Goal: Transaction & Acquisition: Book appointment/travel/reservation

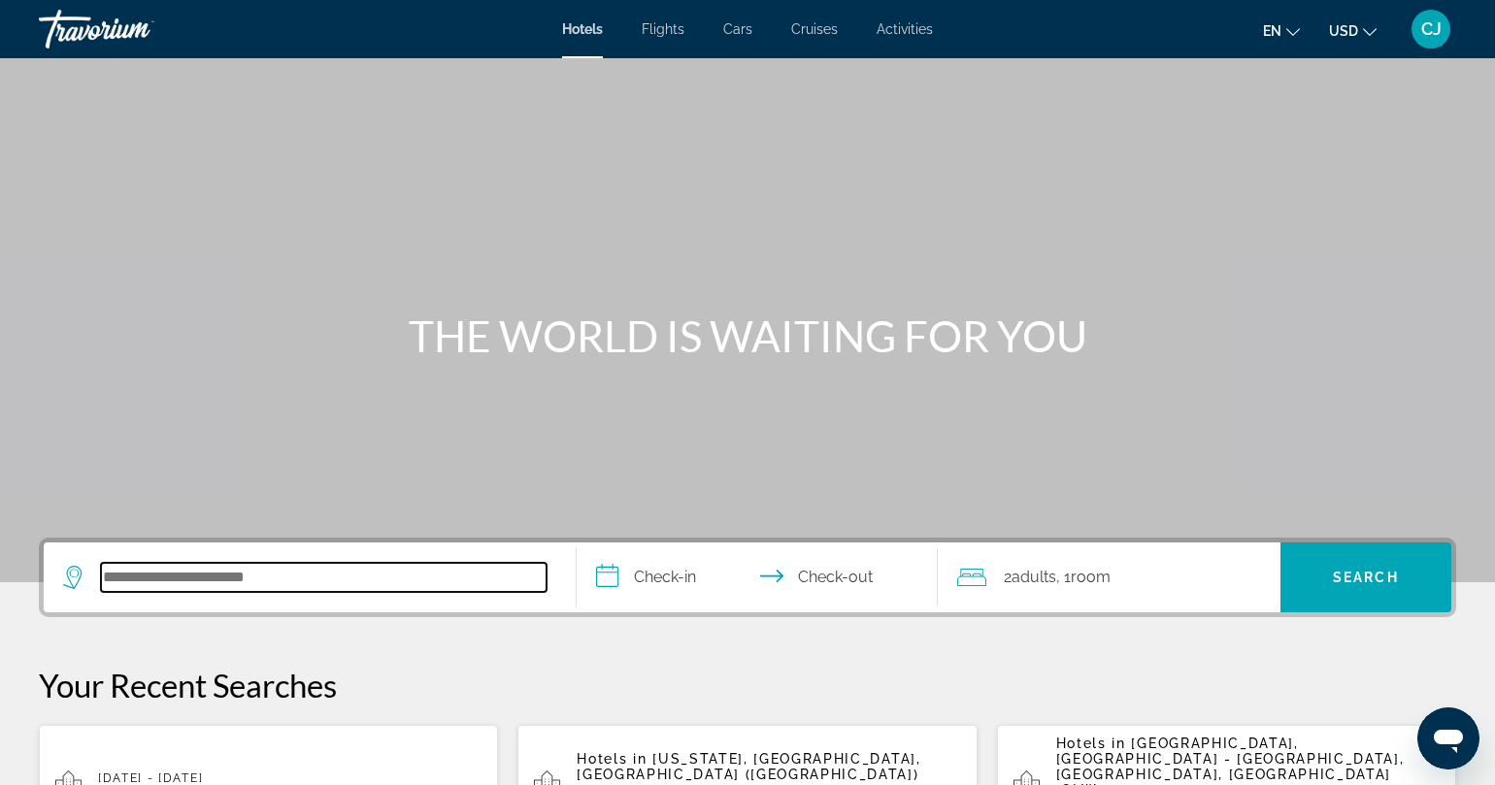
click at [395, 583] on input "Search hotel destination" at bounding box center [324, 577] width 446 height 29
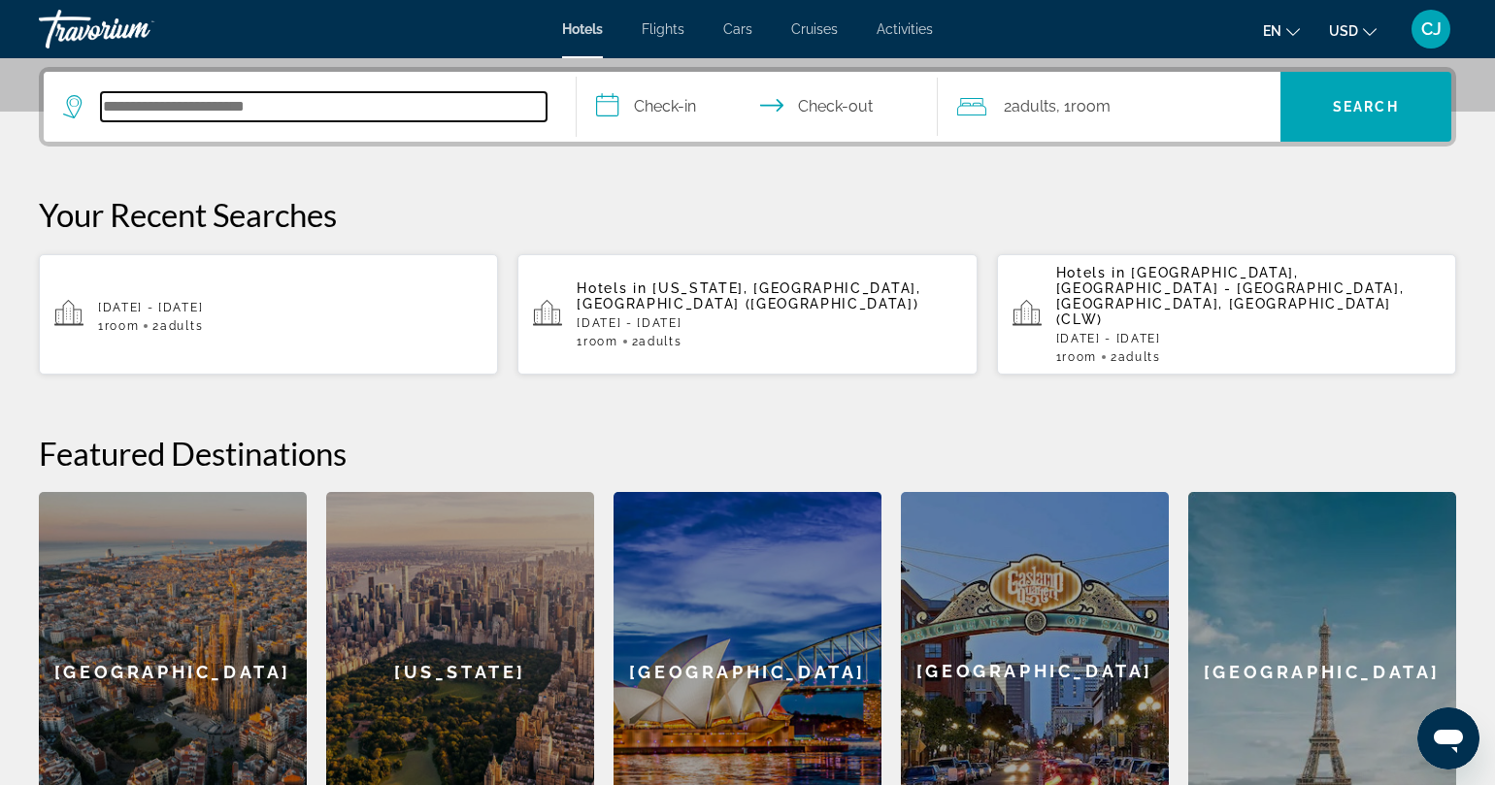
scroll to position [475, 0]
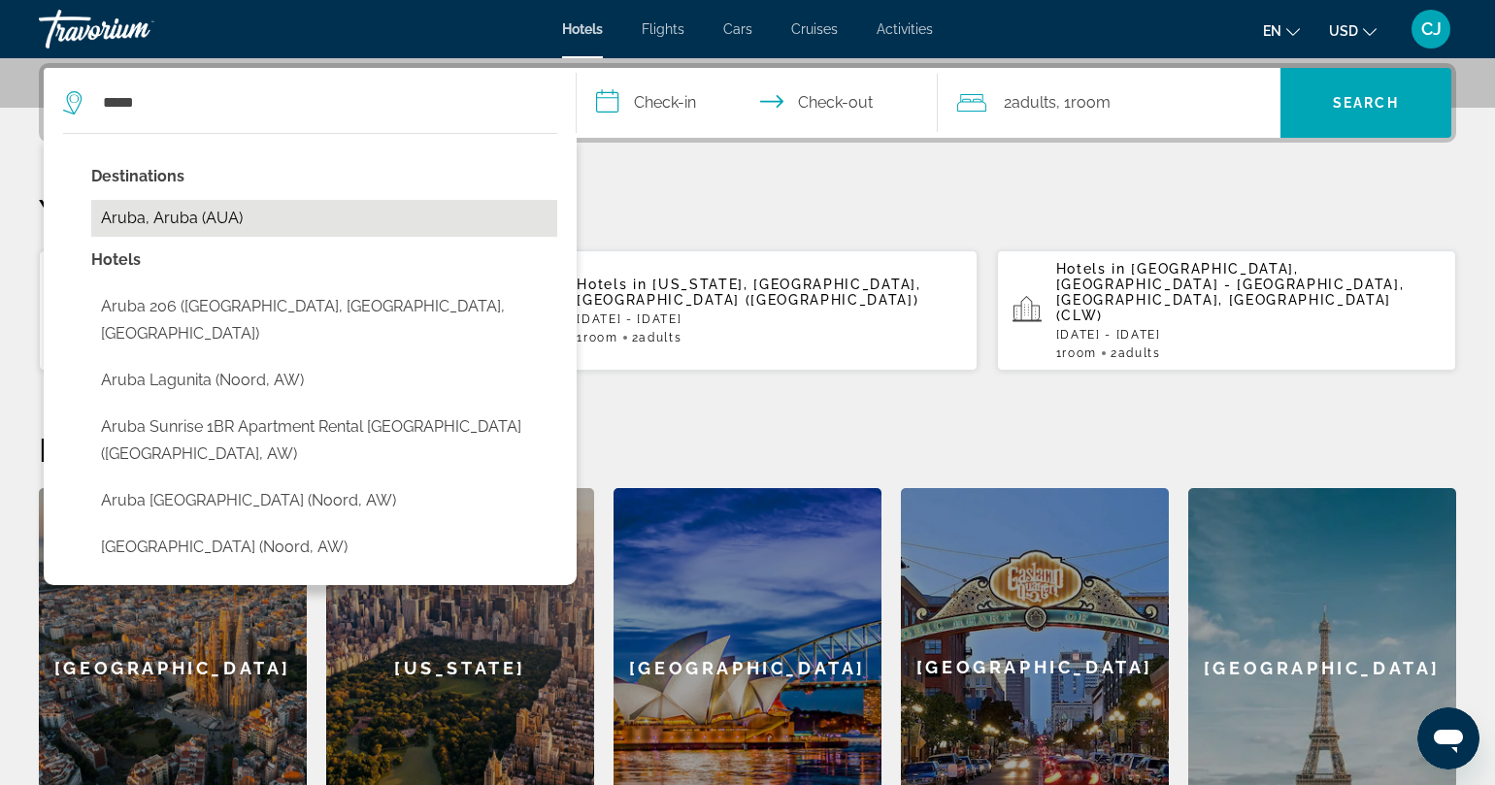
click at [185, 216] on button "Aruba, Aruba (AUA)" at bounding box center [324, 218] width 466 height 37
type input "**********"
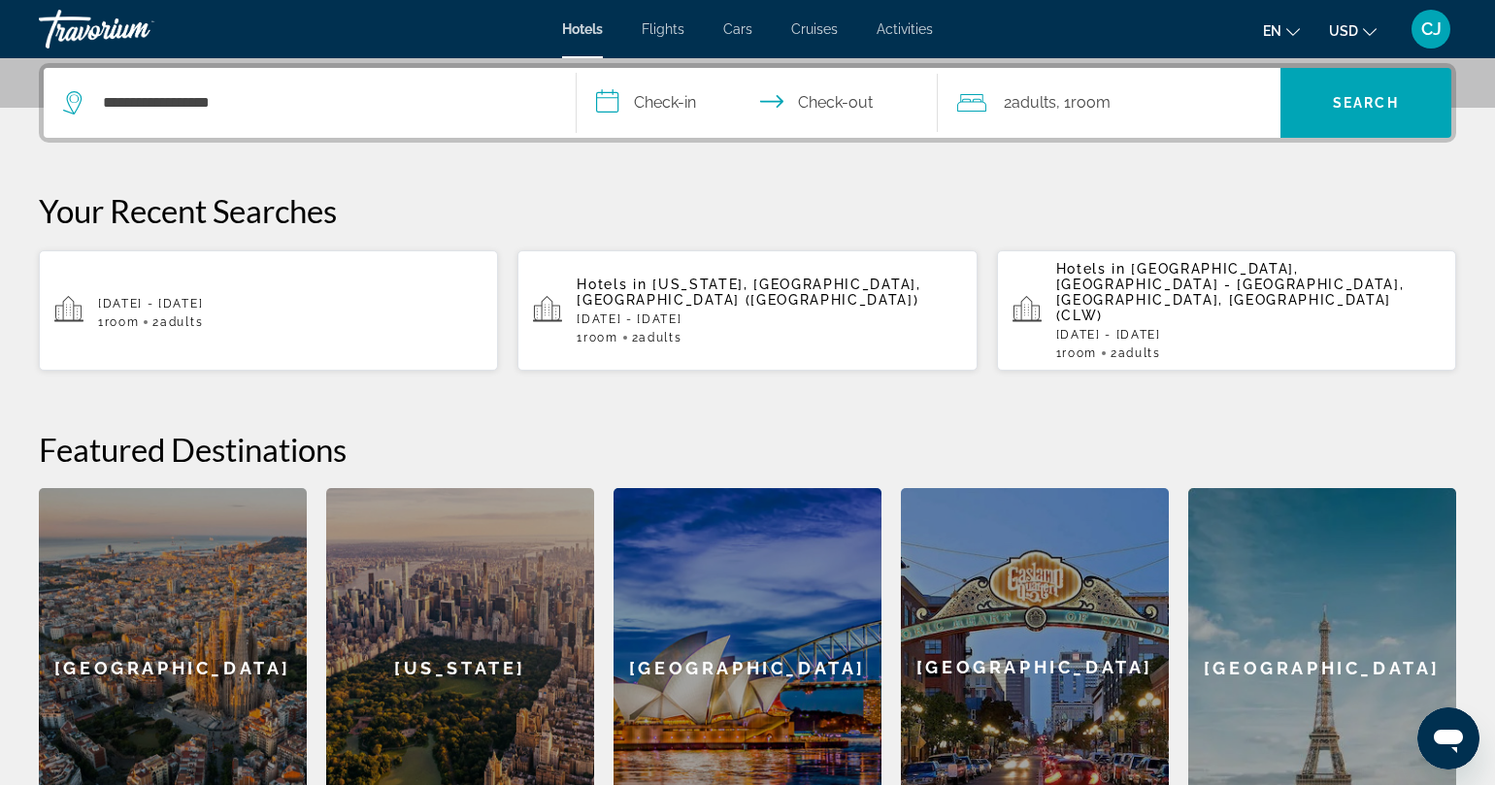
click at [666, 108] on input "**********" at bounding box center [762, 106] width 370 height 76
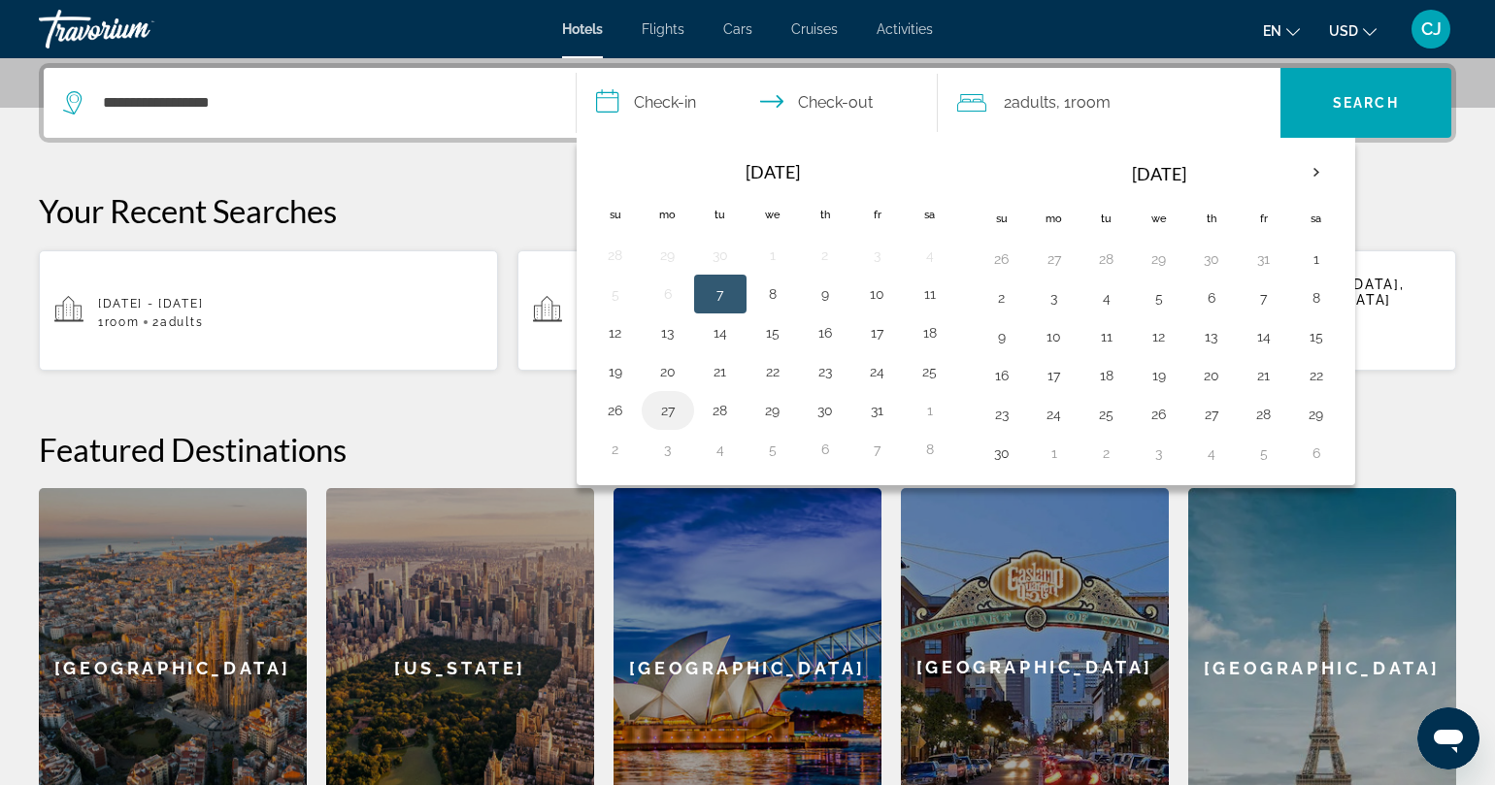
click at [670, 415] on button "27" at bounding box center [667, 410] width 31 height 27
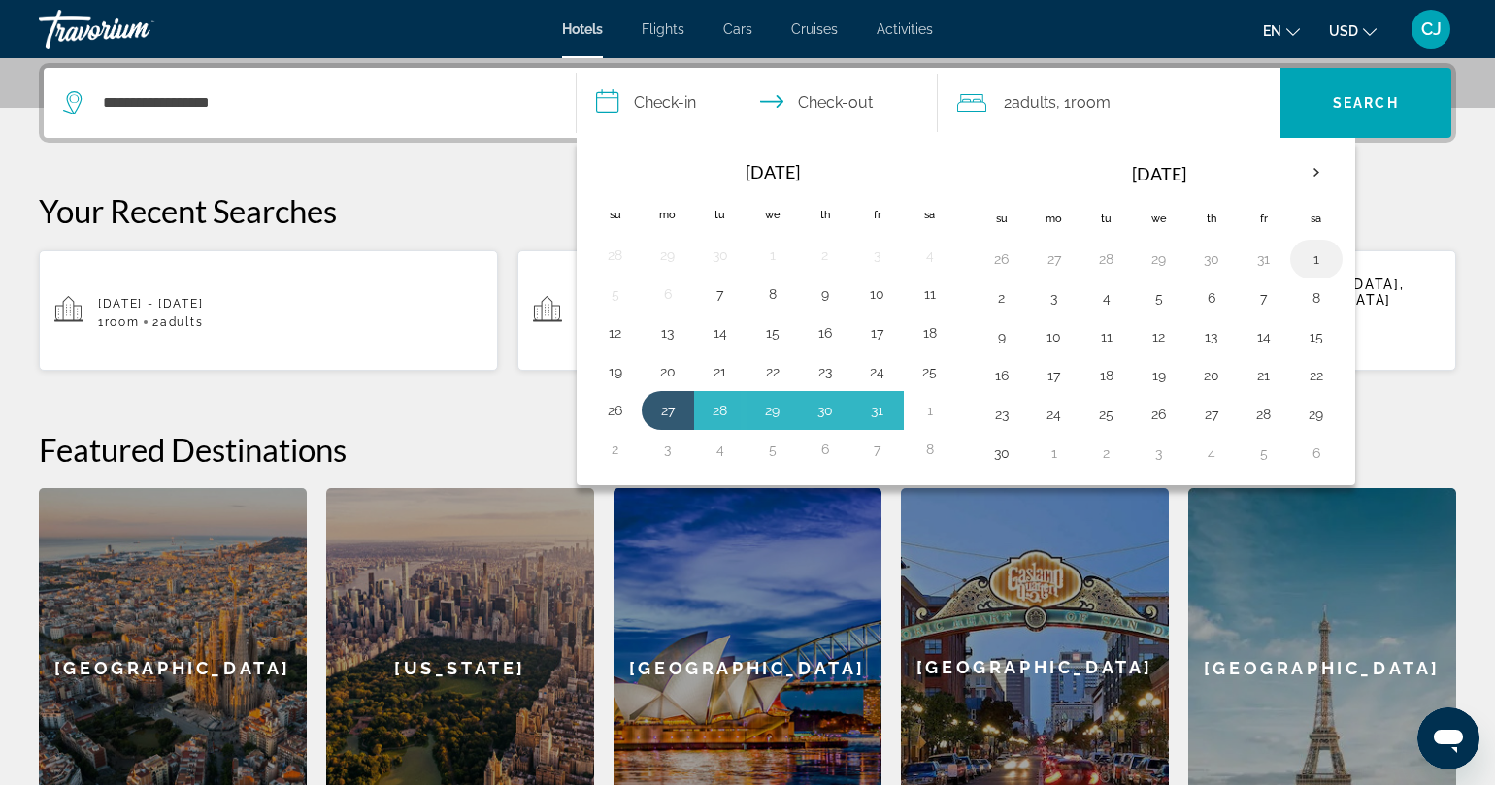
click at [1317, 257] on button "1" at bounding box center [1316, 259] width 31 height 27
type input "**********"
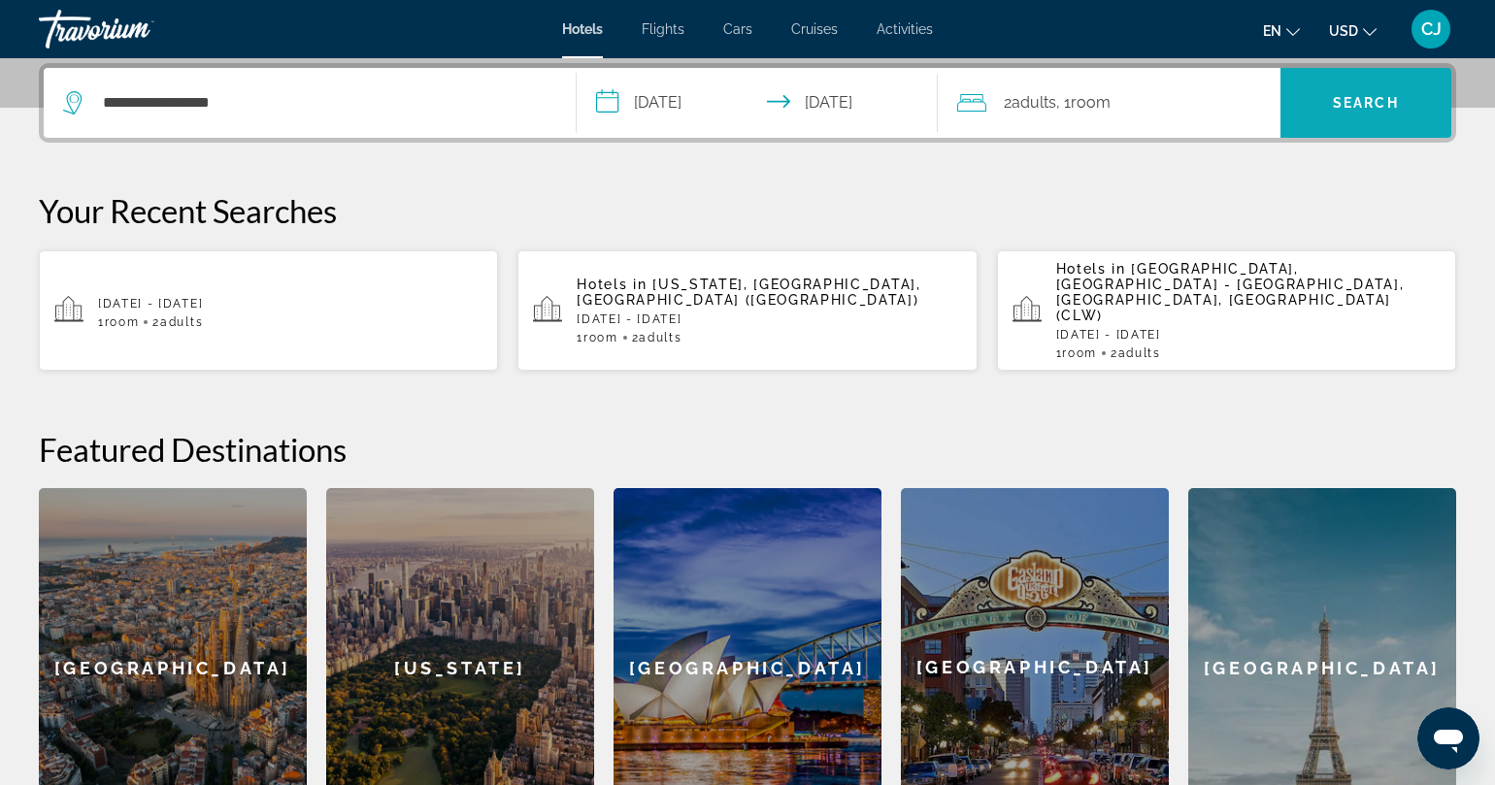
click at [1331, 97] on span "Search" at bounding box center [1366, 103] width 171 height 47
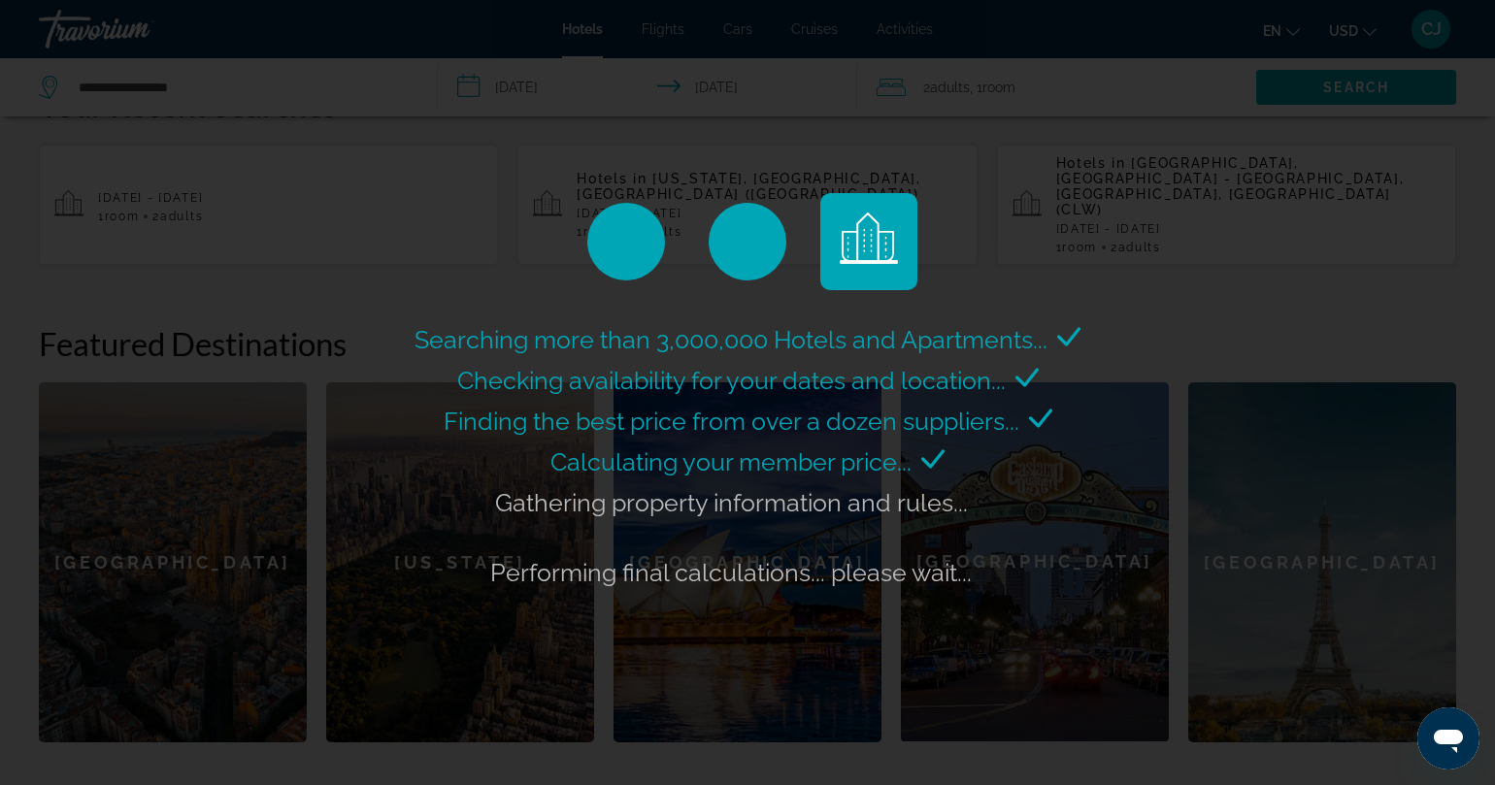
scroll to position [590, 0]
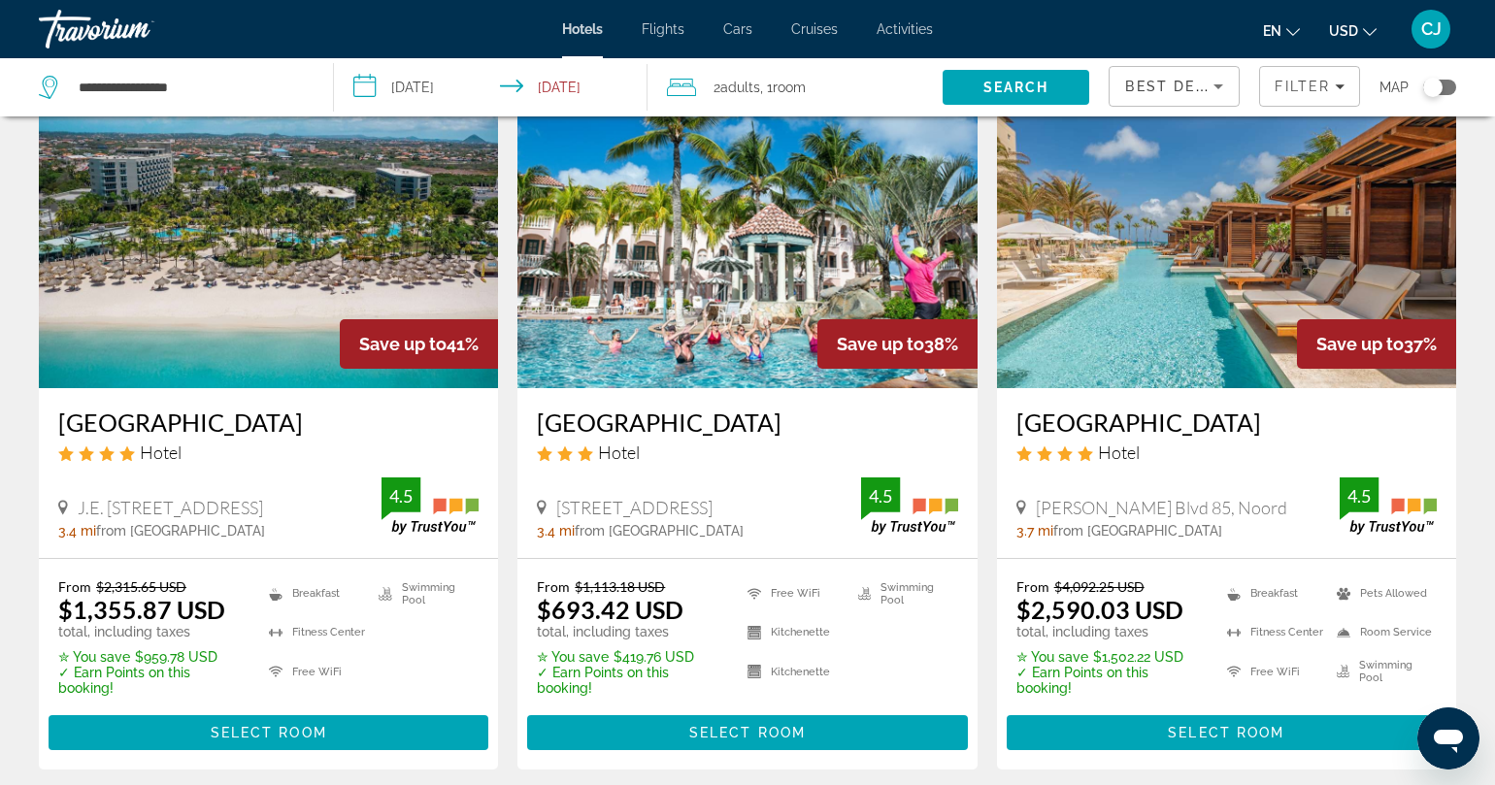
scroll to position [100, 0]
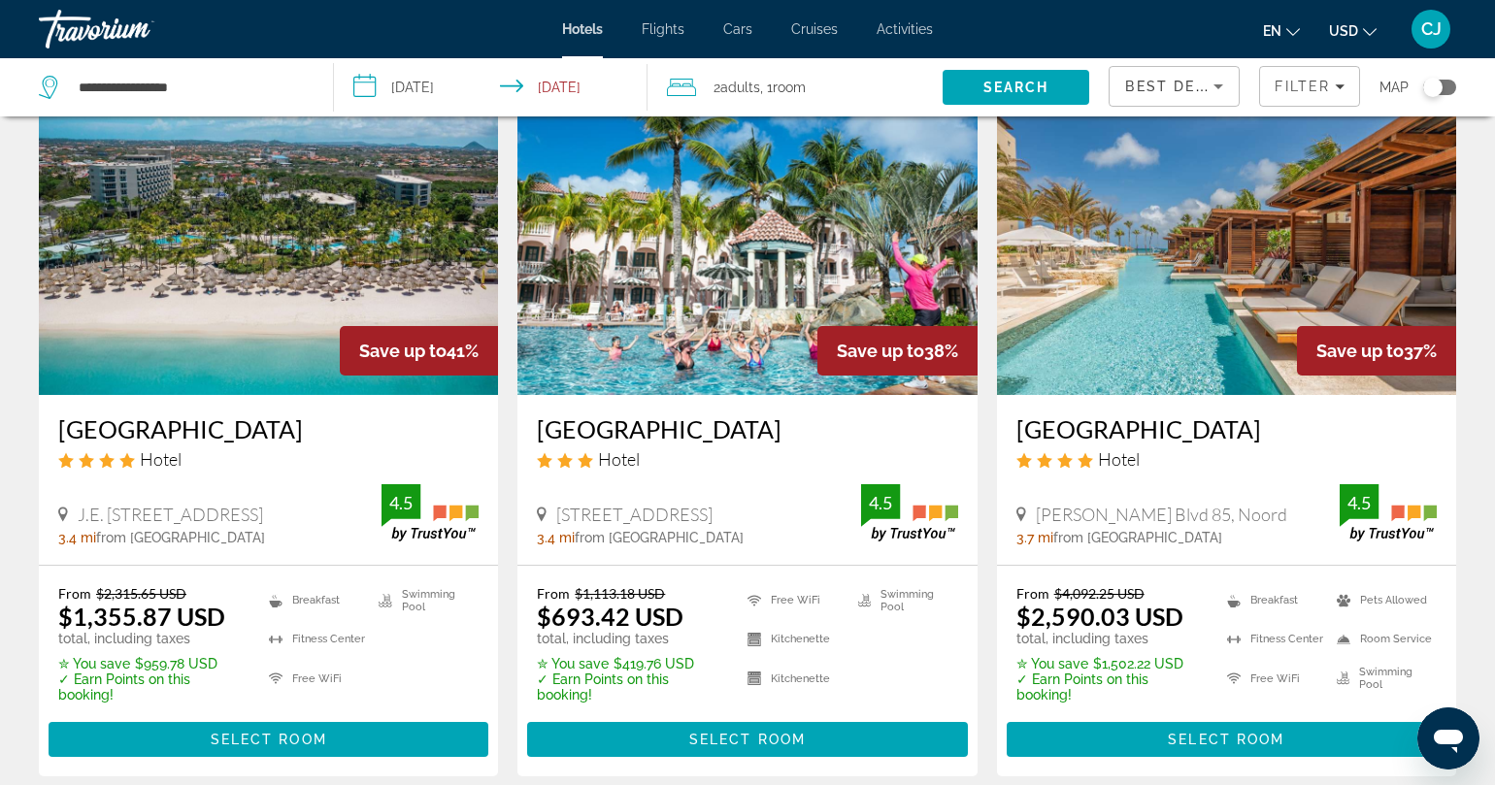
click at [234, 430] on h3 "[GEOGRAPHIC_DATA]" at bounding box center [268, 429] width 420 height 29
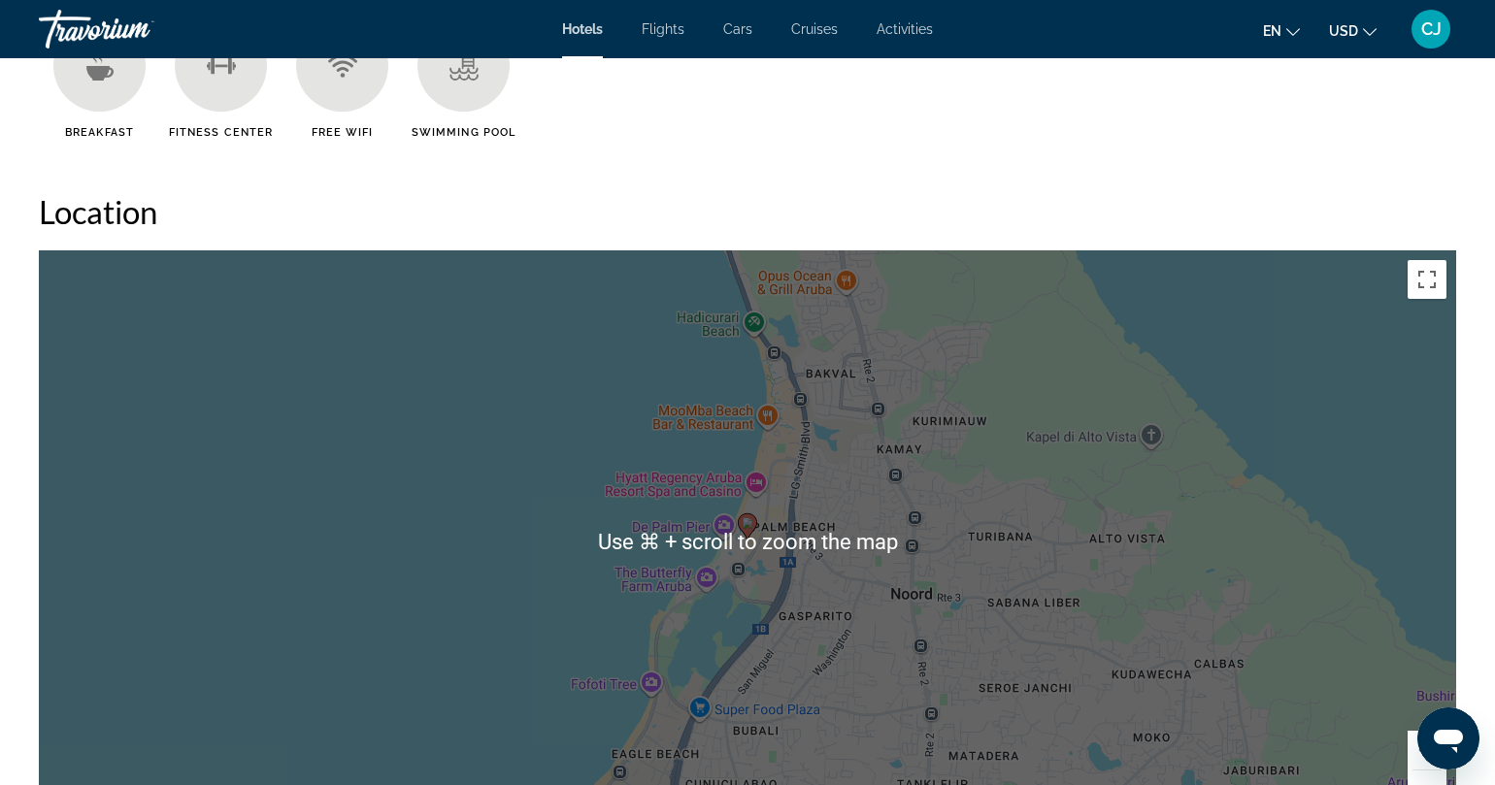
scroll to position [1698, 0]
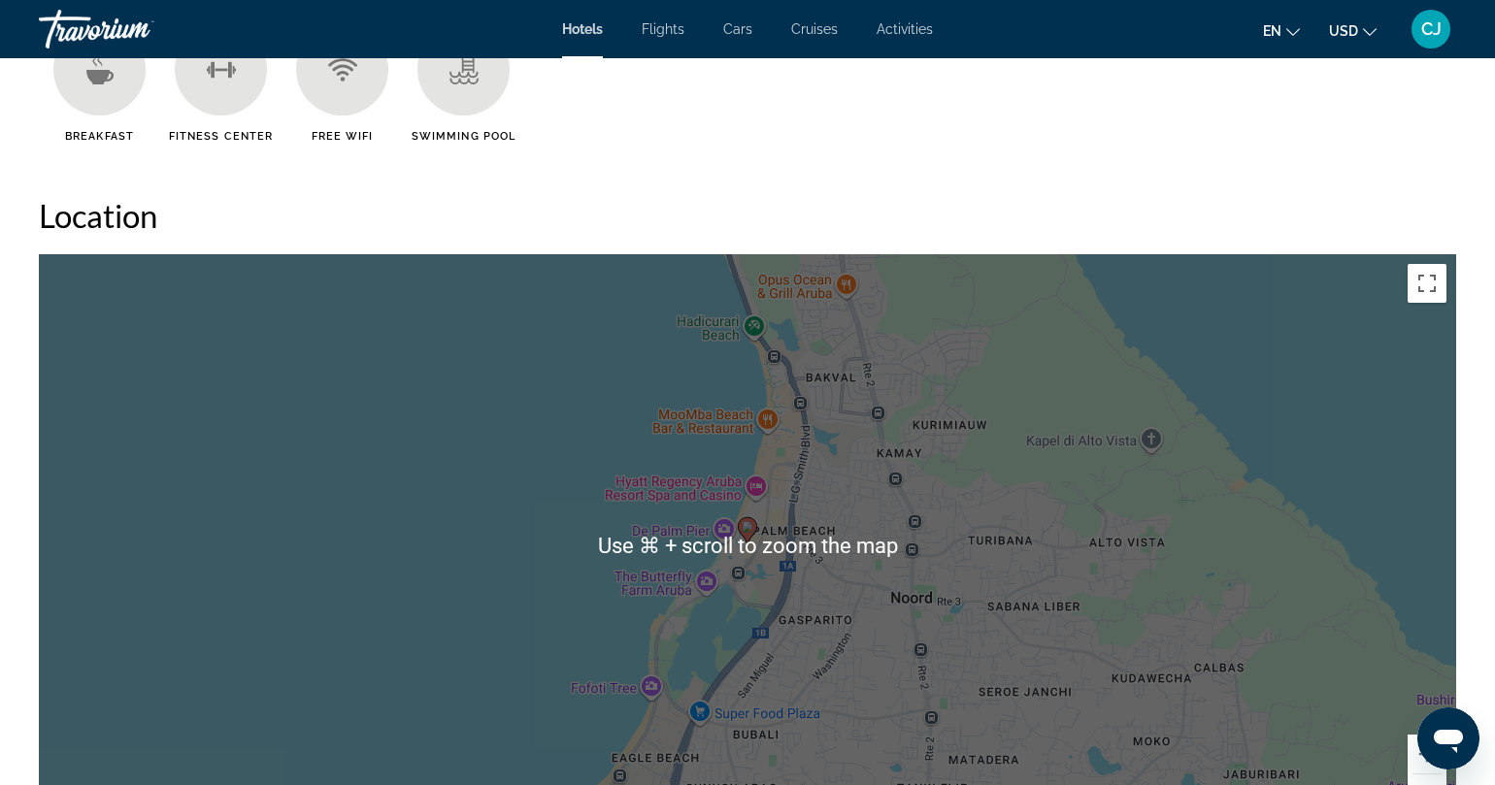
click at [1068, 200] on h2 "Location" at bounding box center [748, 215] width 1418 height 39
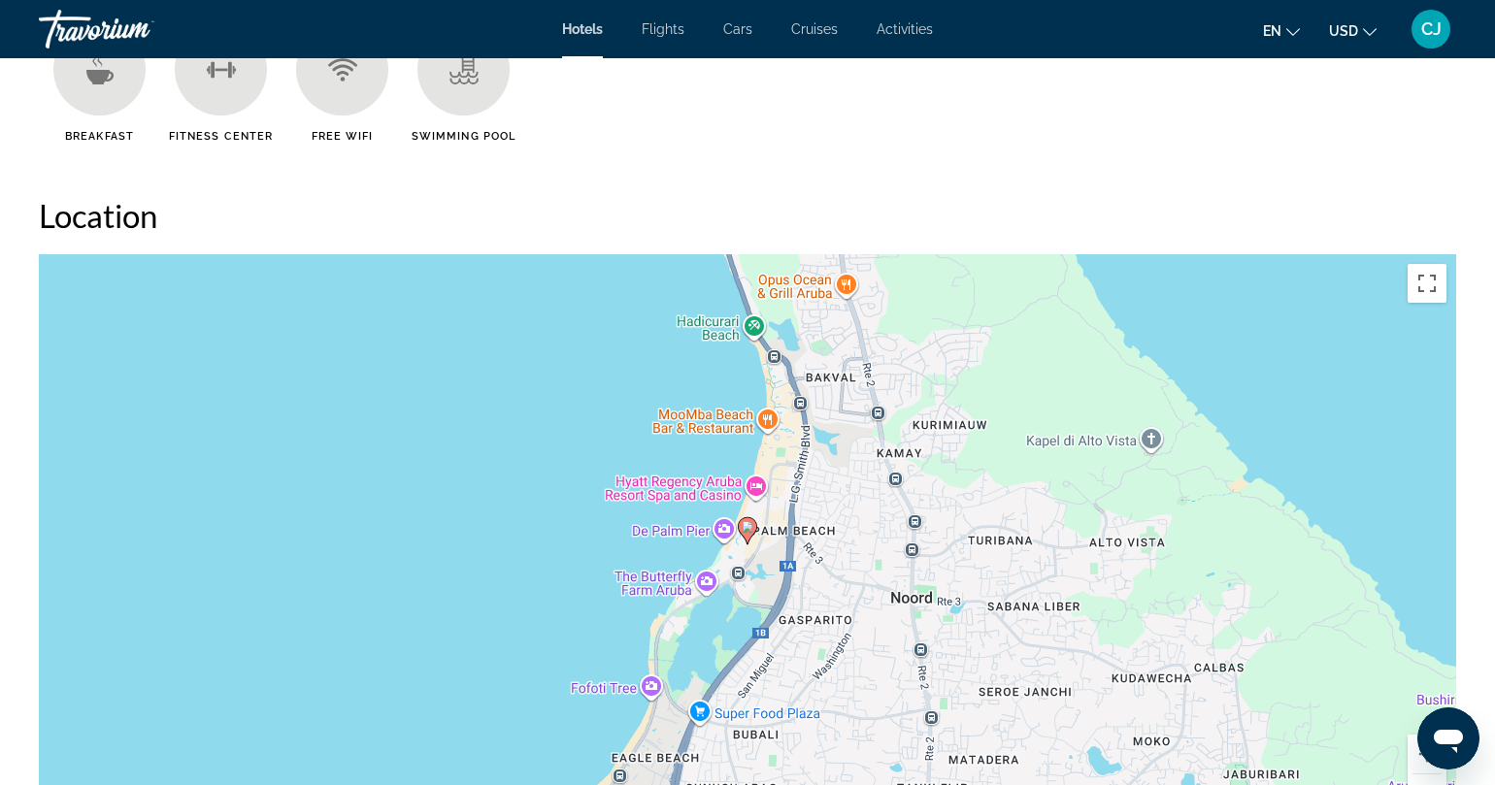
click at [747, 528] on image "Main content" at bounding box center [748, 527] width 12 height 12
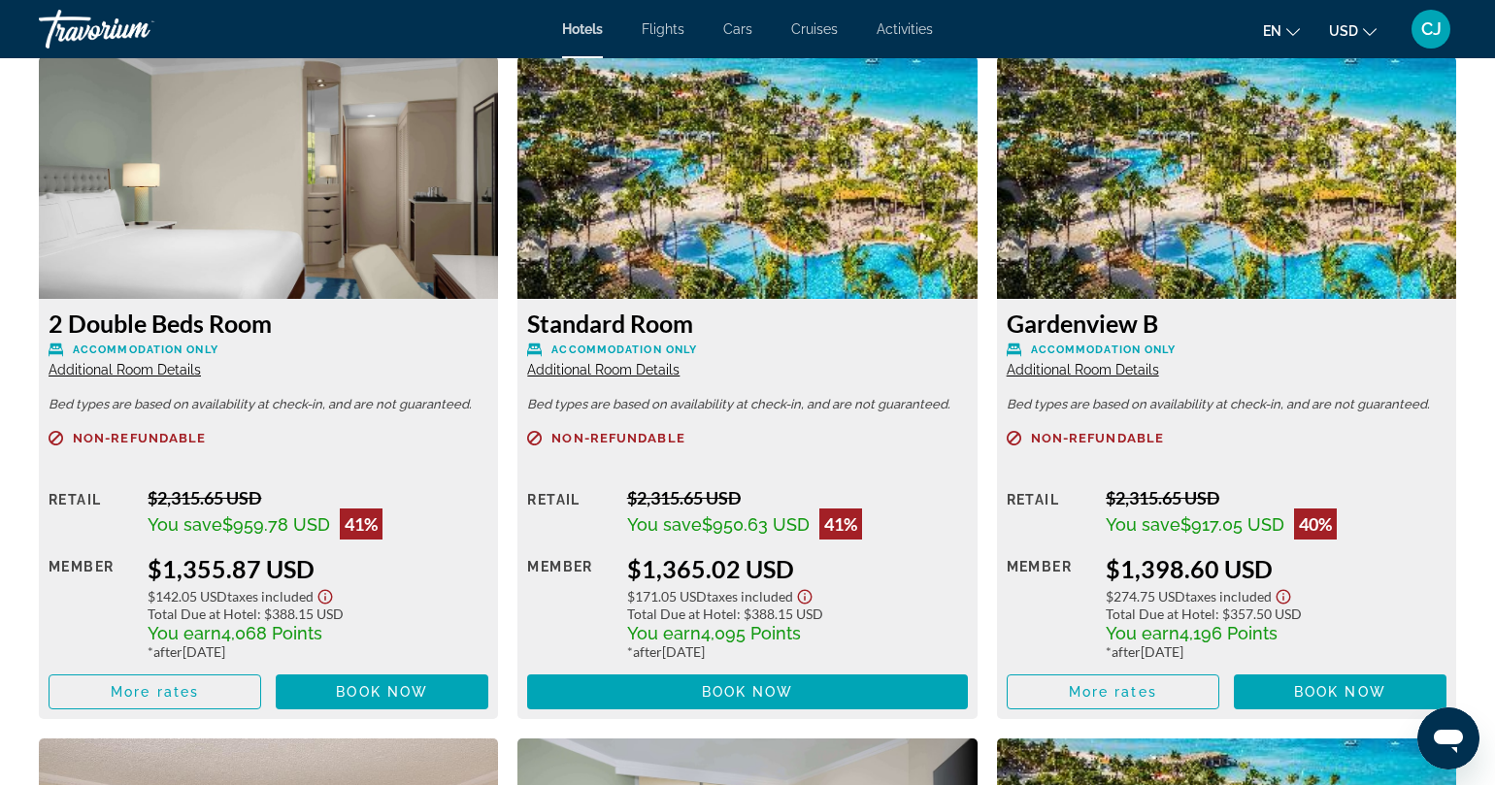
scroll to position [2694, 0]
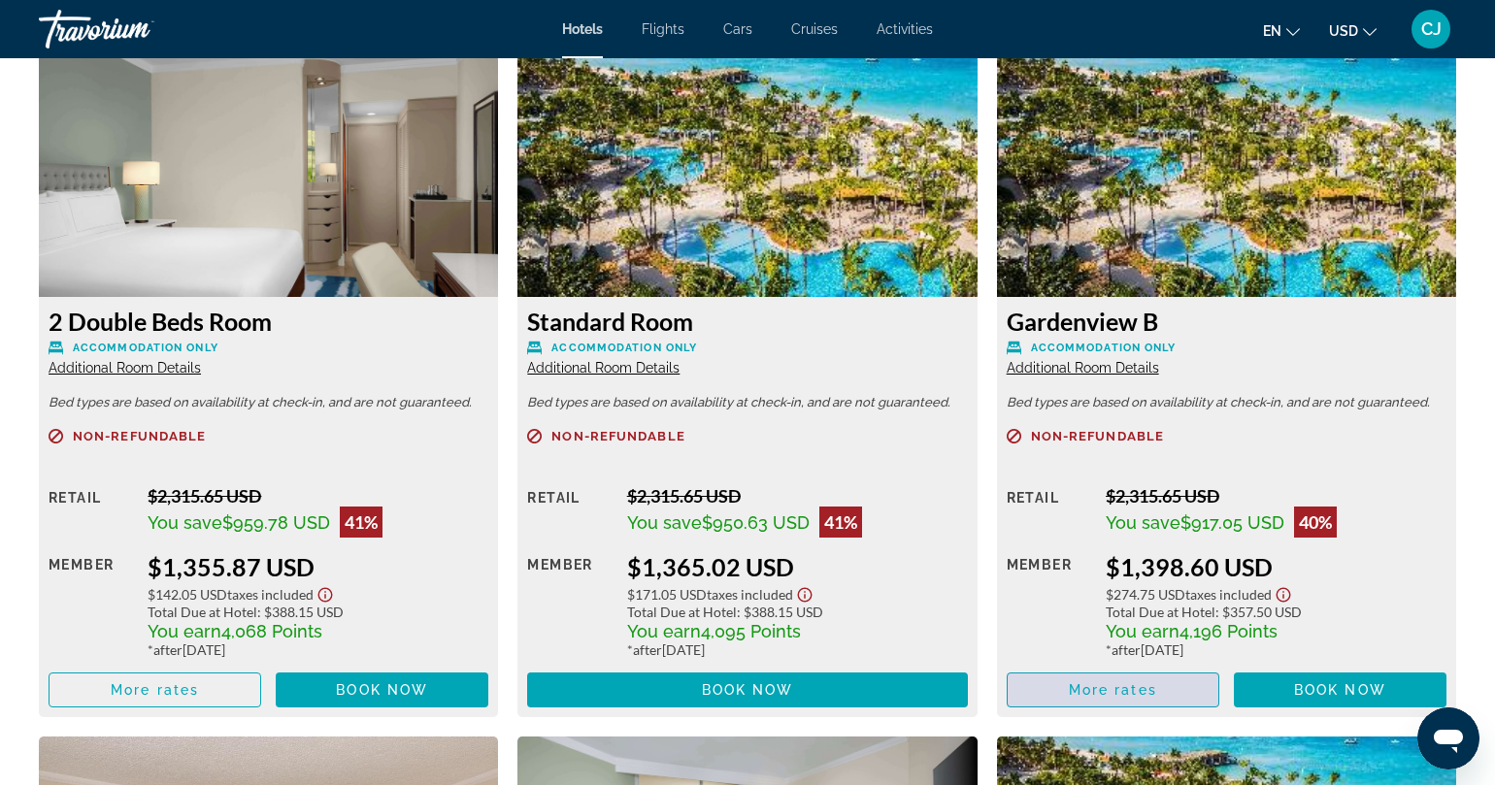
click at [1125, 692] on span "More rates" at bounding box center [1113, 691] width 88 height 16
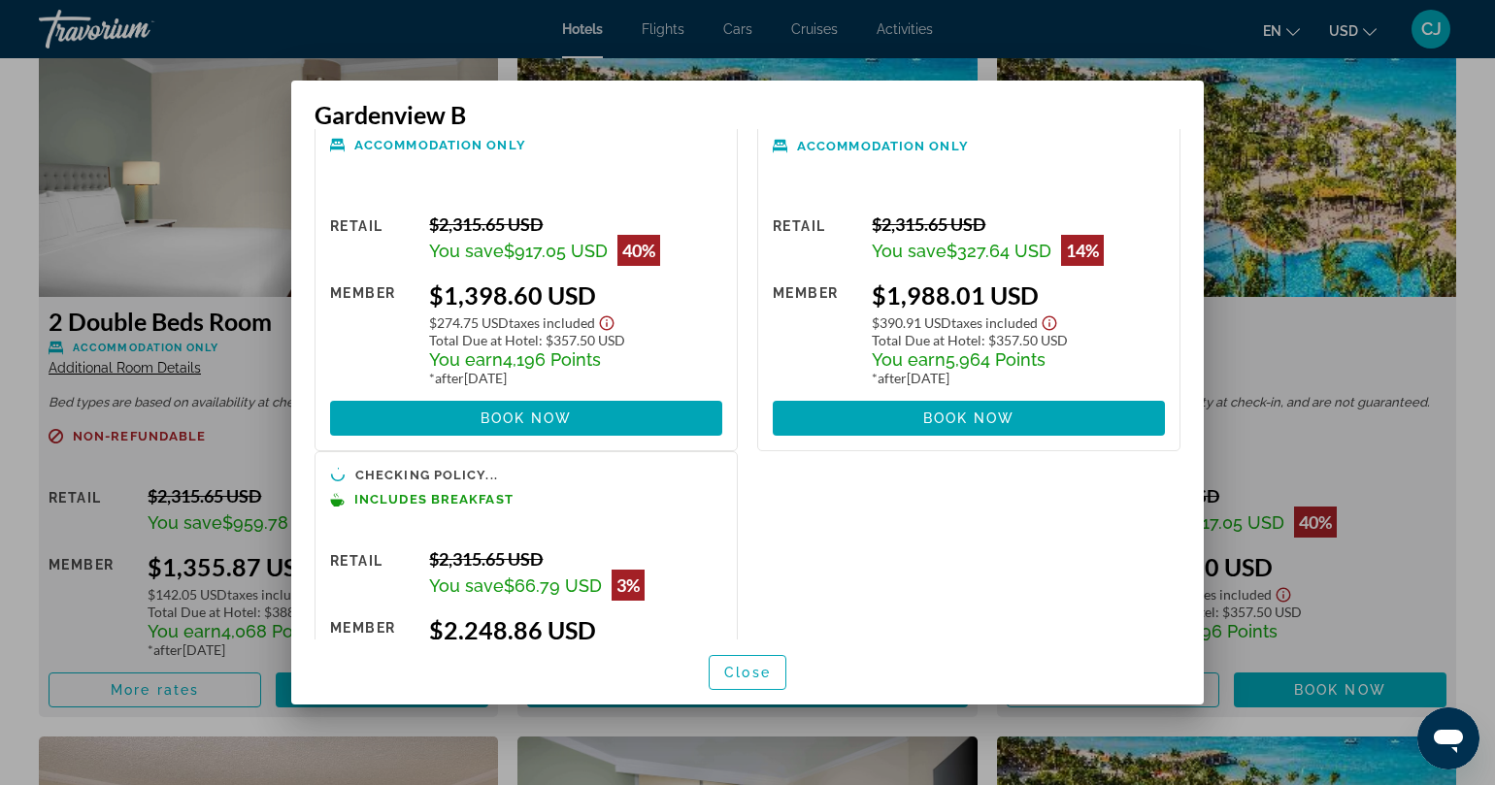
scroll to position [0, 0]
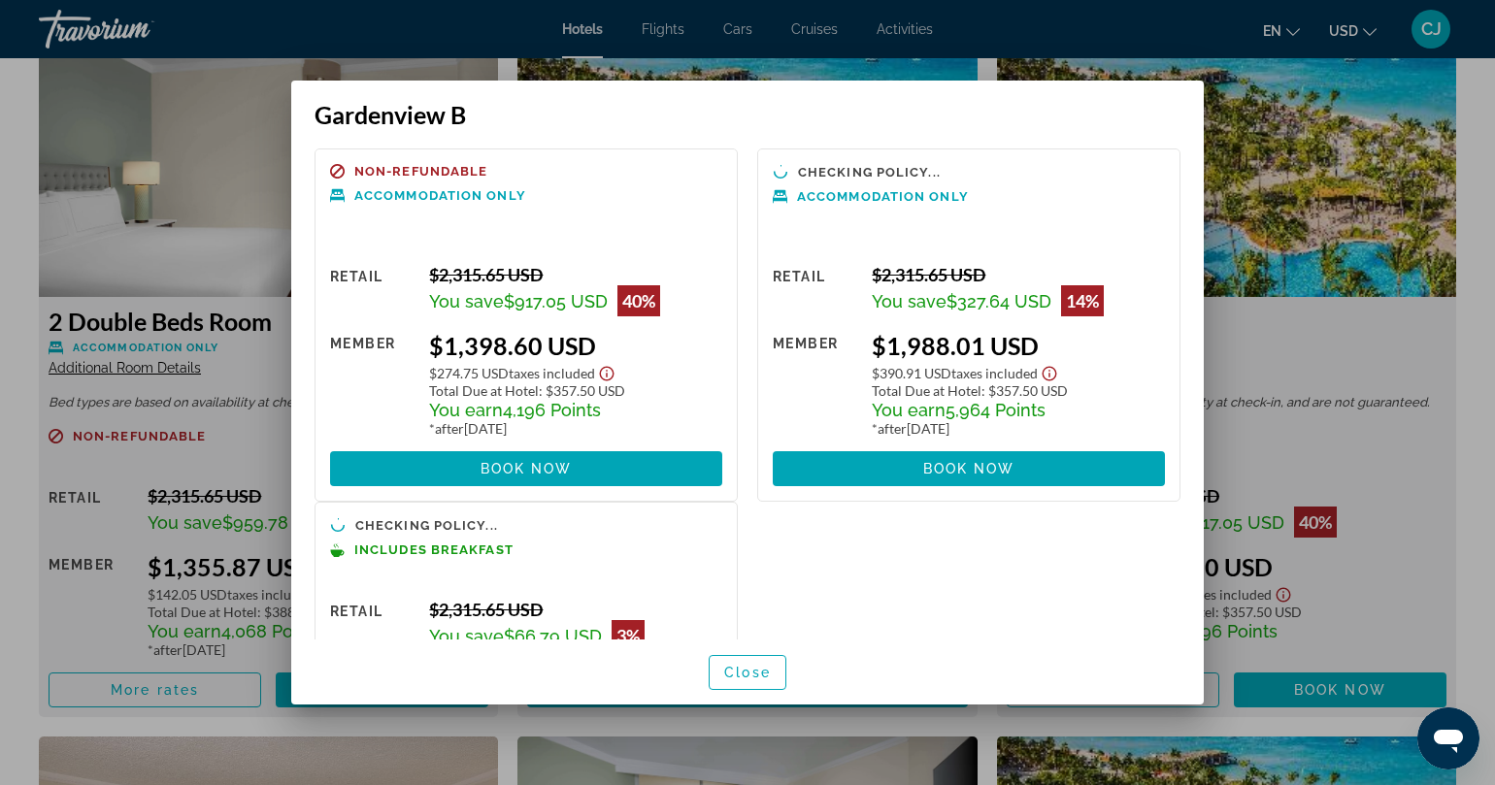
click at [1358, 470] on div at bounding box center [747, 392] width 1495 height 785
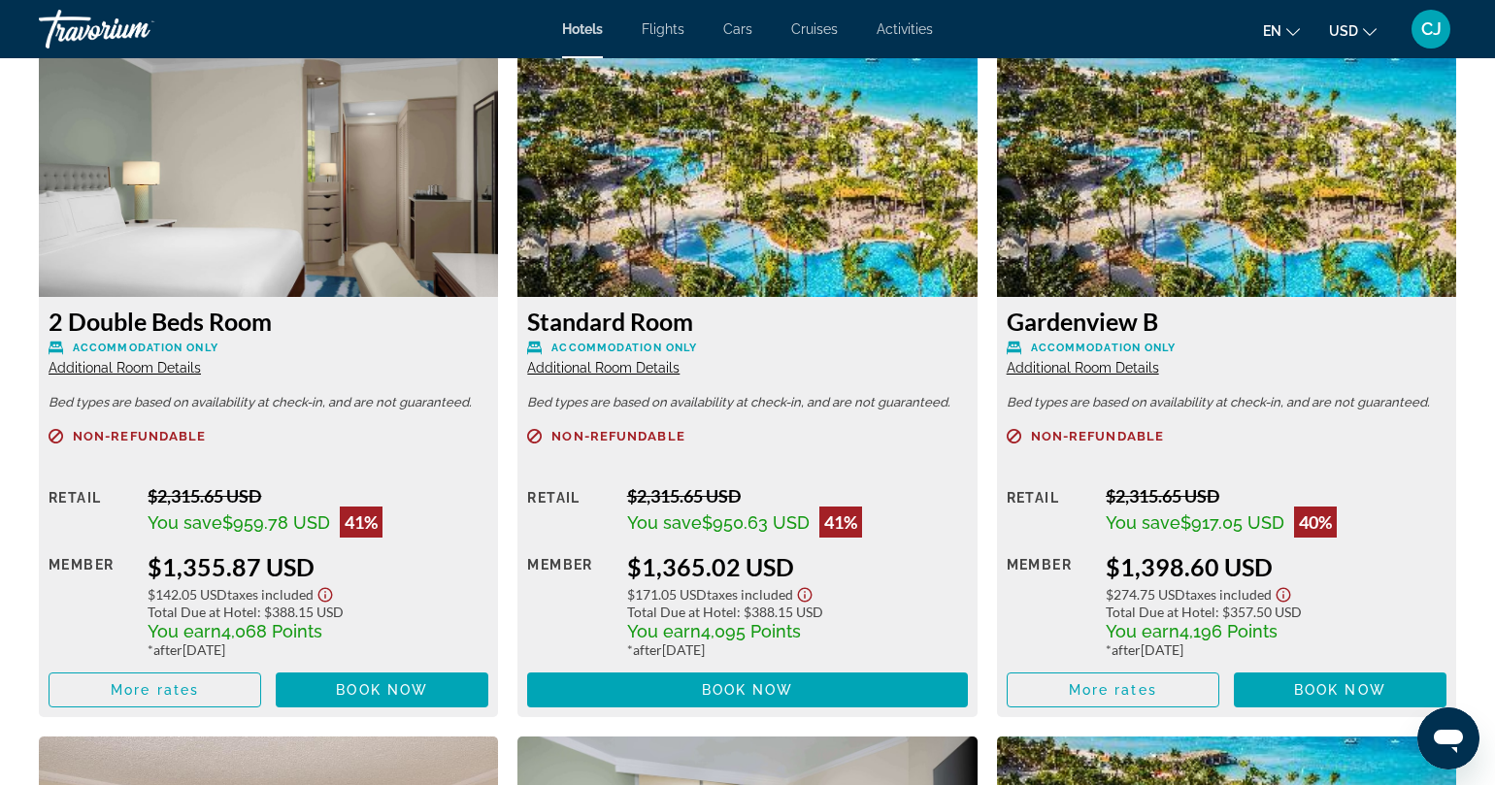
click at [598, 369] on span "Additional Room Details" at bounding box center [603, 368] width 152 height 16
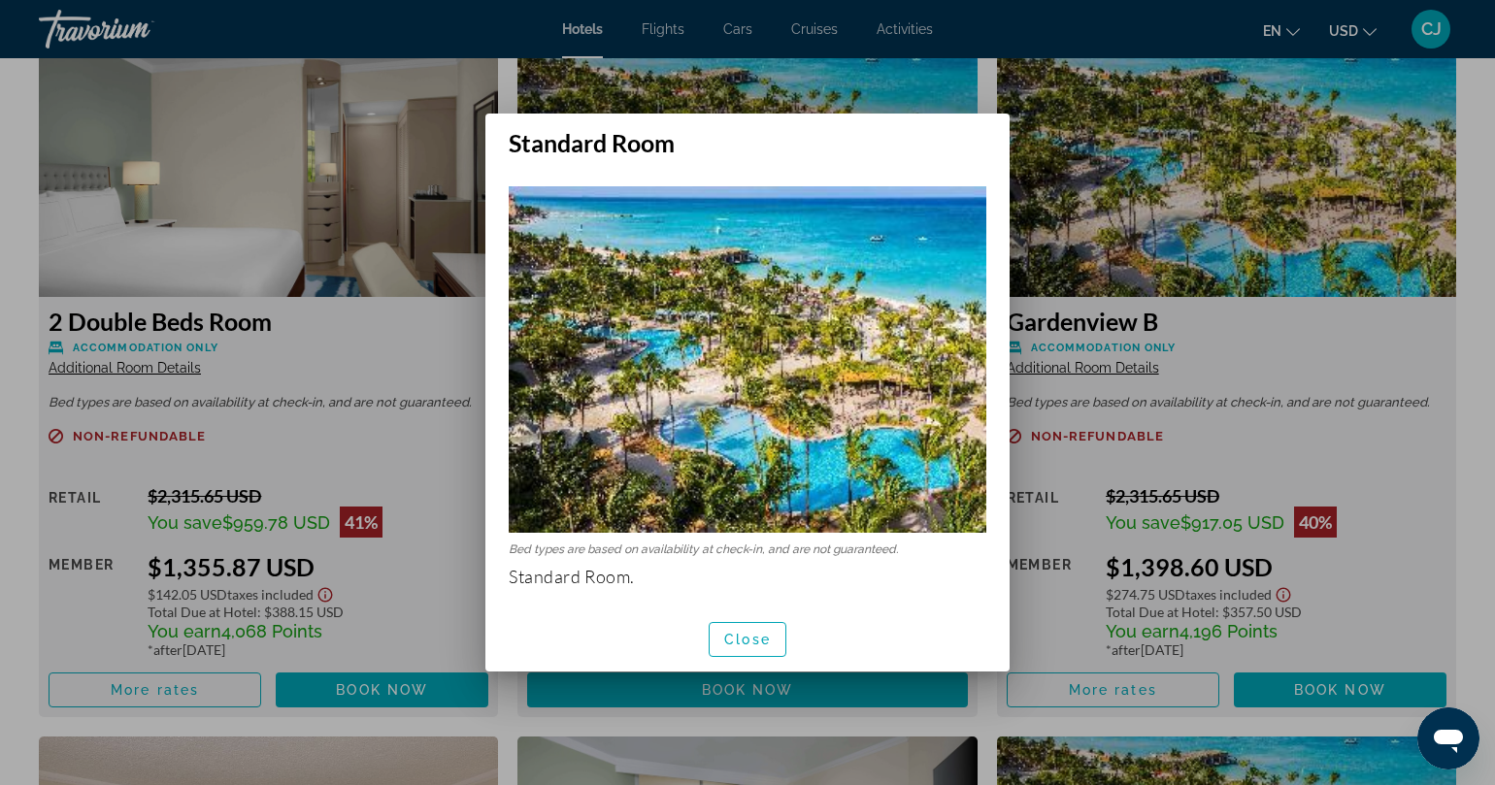
scroll to position [0, 0]
click at [758, 639] on span "Close" at bounding box center [747, 640] width 47 height 16
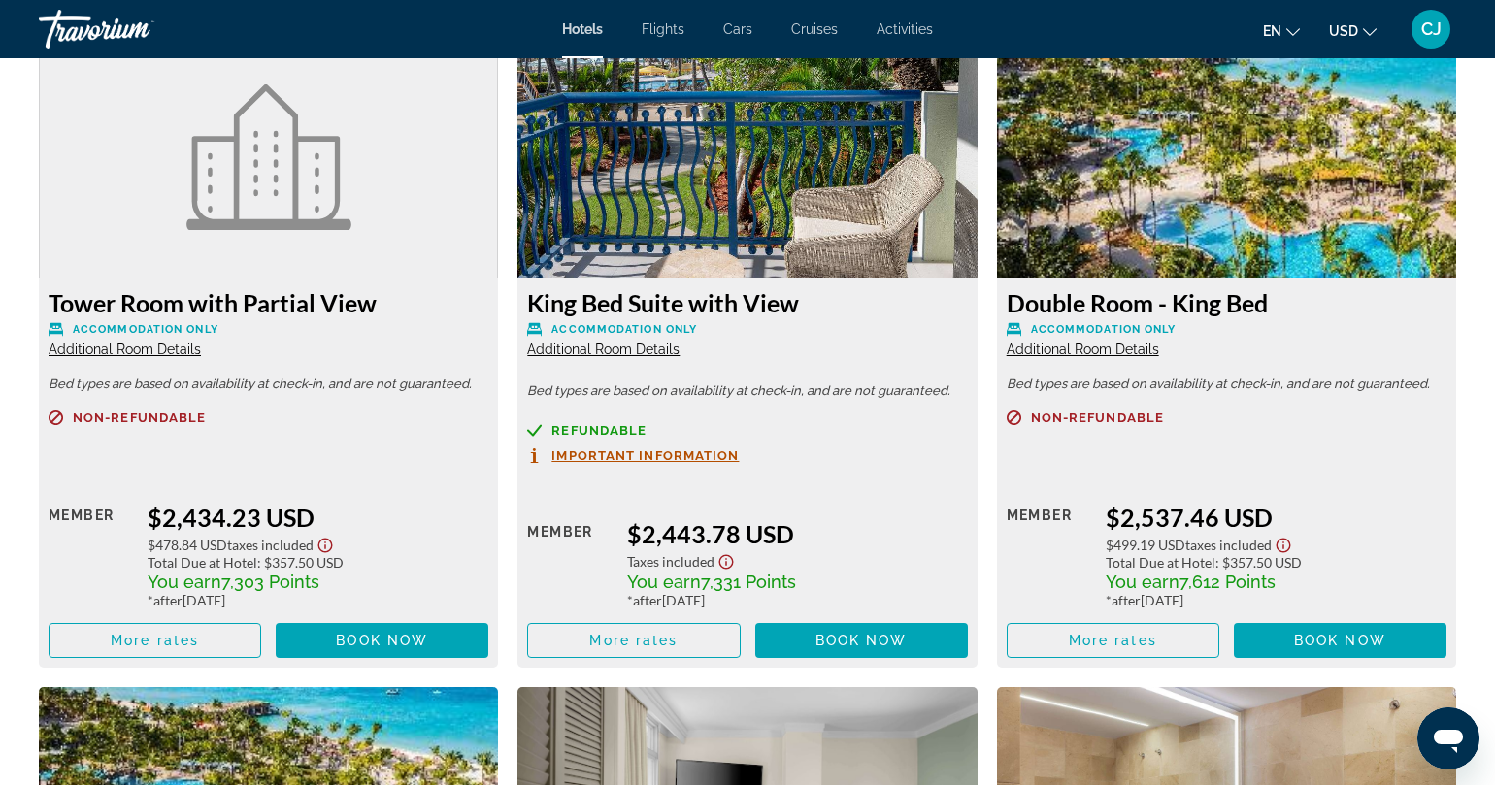
scroll to position [8879, 0]
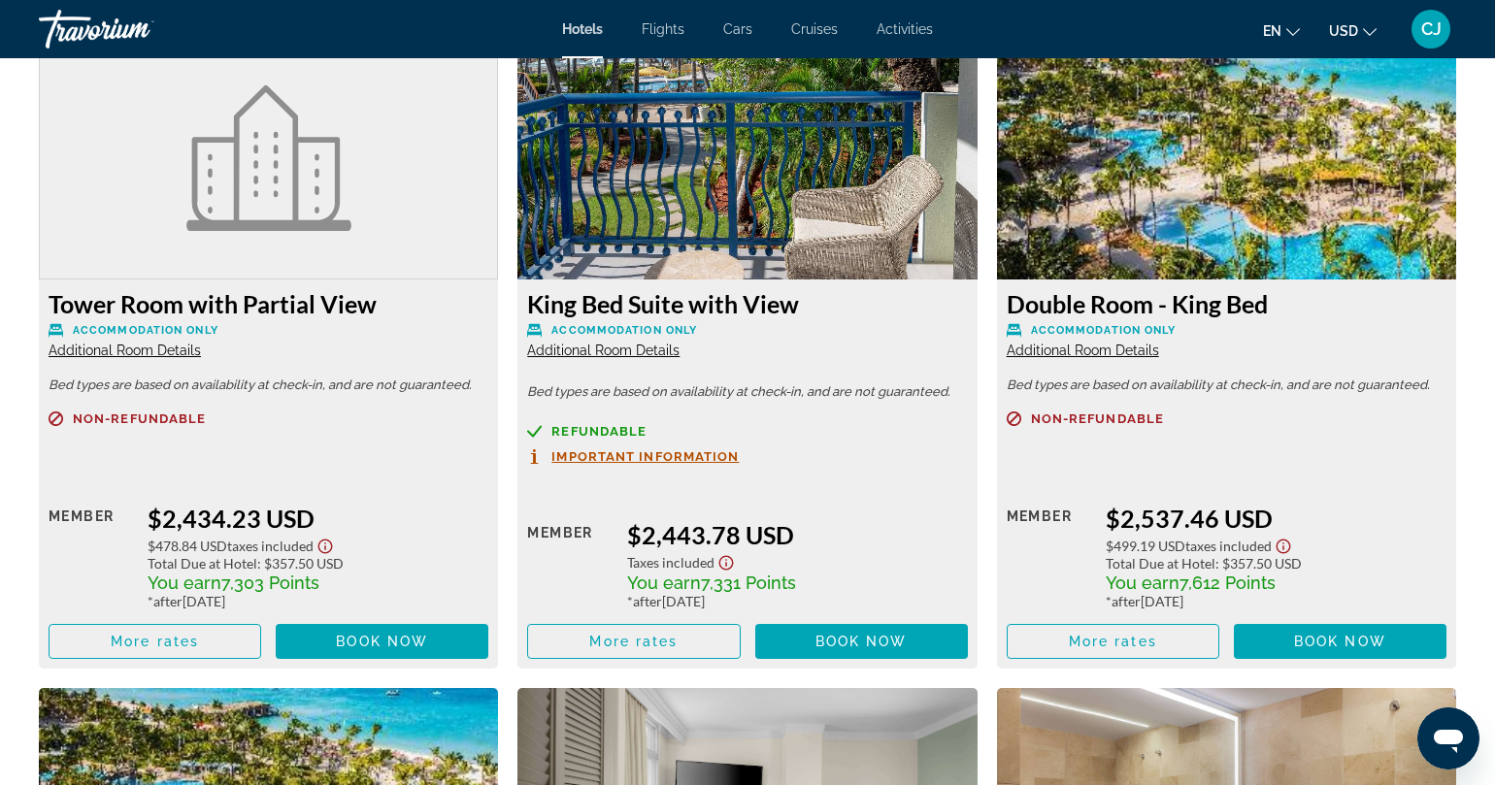
click at [617, 343] on span "Additional Room Details" at bounding box center [603, 351] width 152 height 16
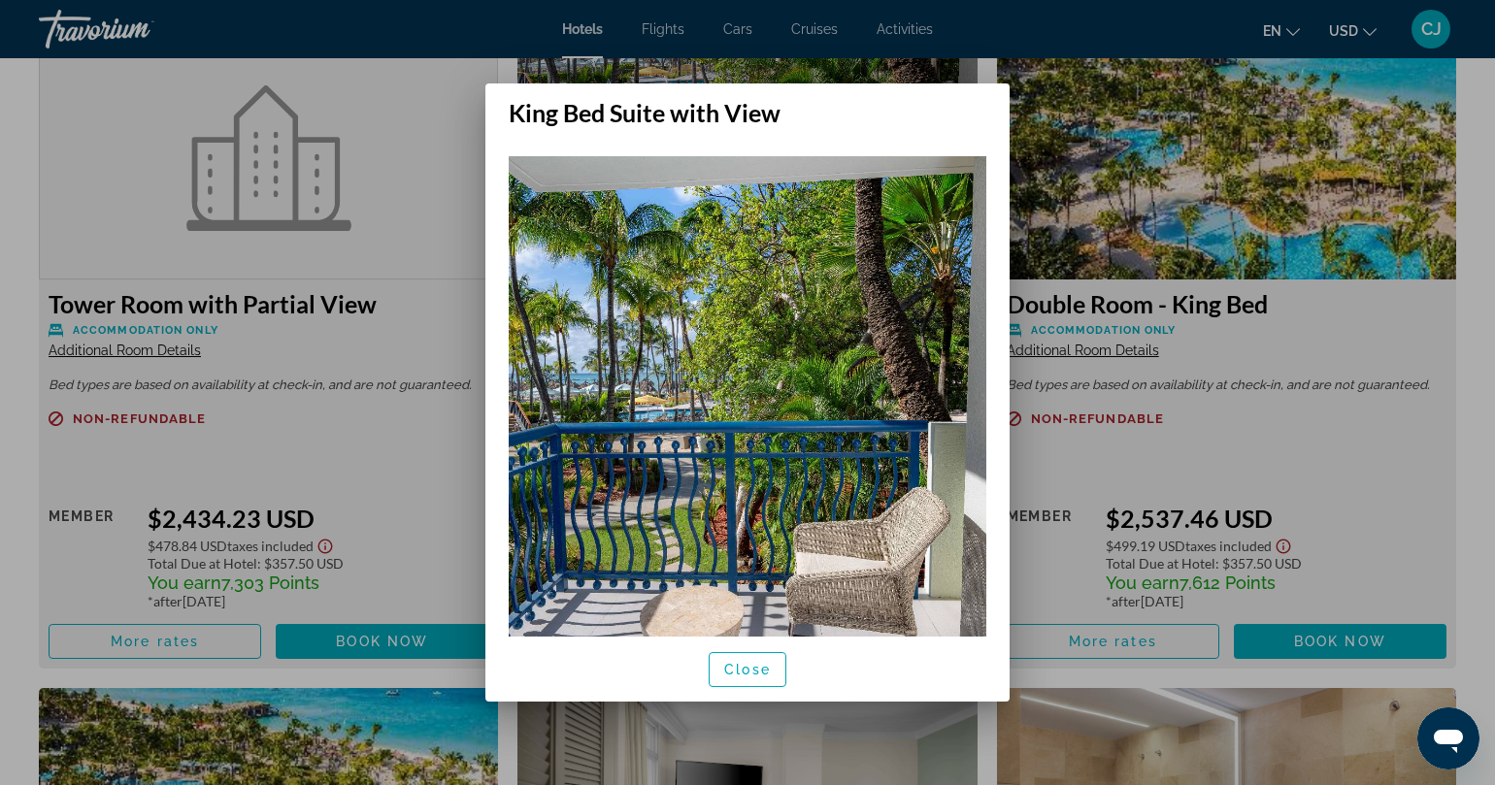
scroll to position [0, 0]
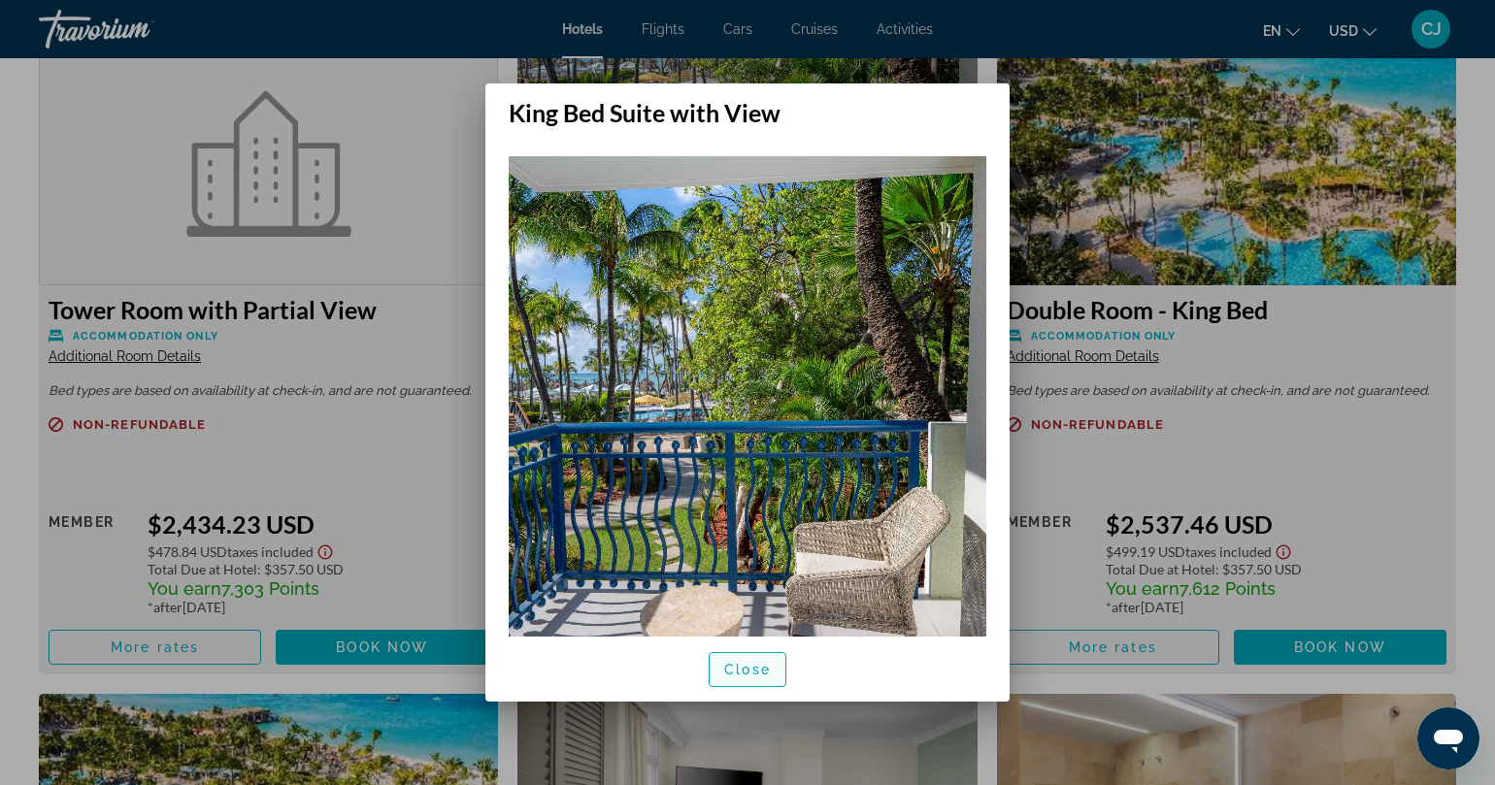
click at [756, 663] on span "Close" at bounding box center [747, 670] width 47 height 16
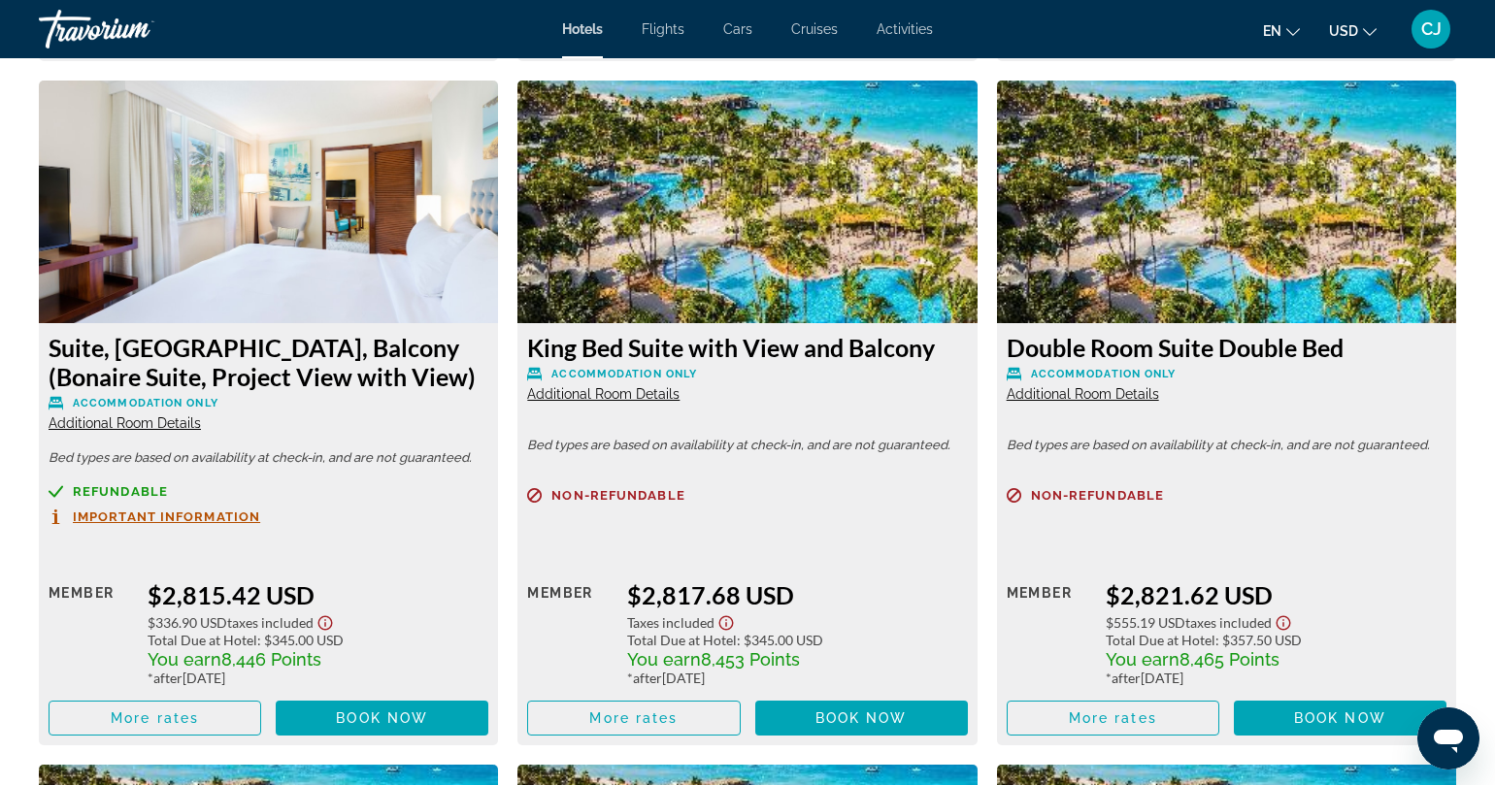
scroll to position [12220, 0]
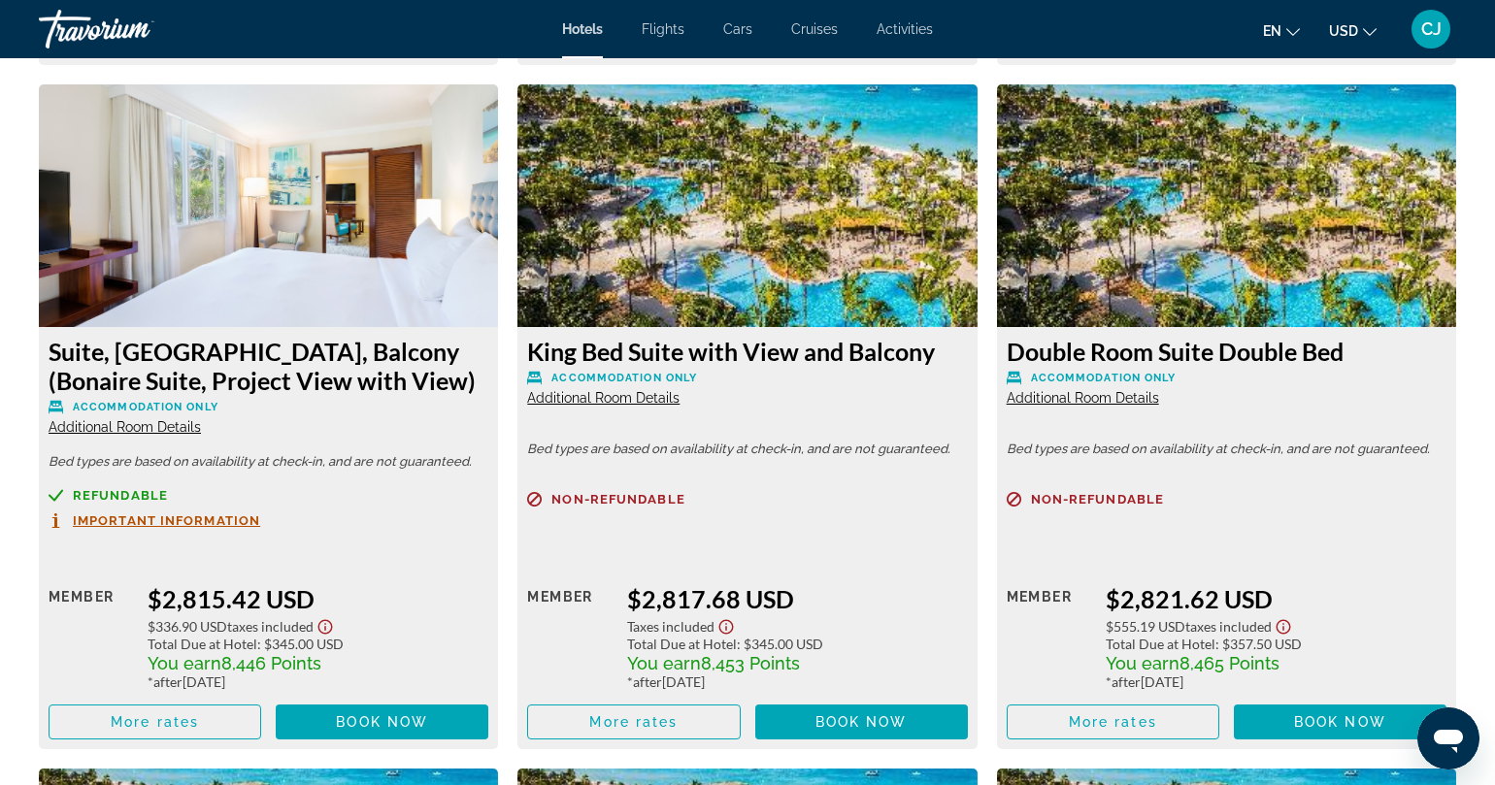
click at [602, 390] on span "Additional Room Details" at bounding box center [603, 398] width 152 height 16
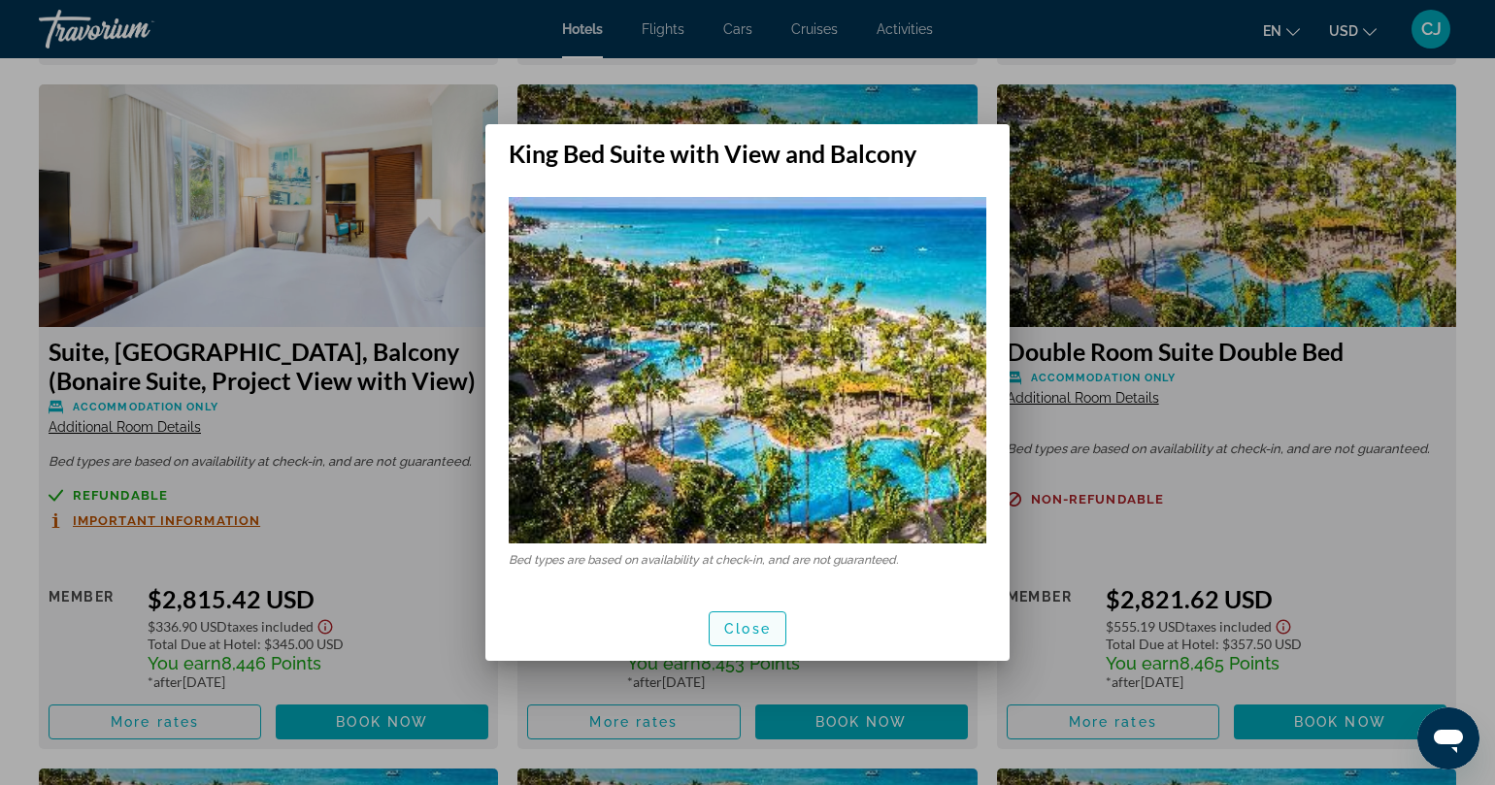
click at [754, 625] on span "Close" at bounding box center [747, 629] width 47 height 16
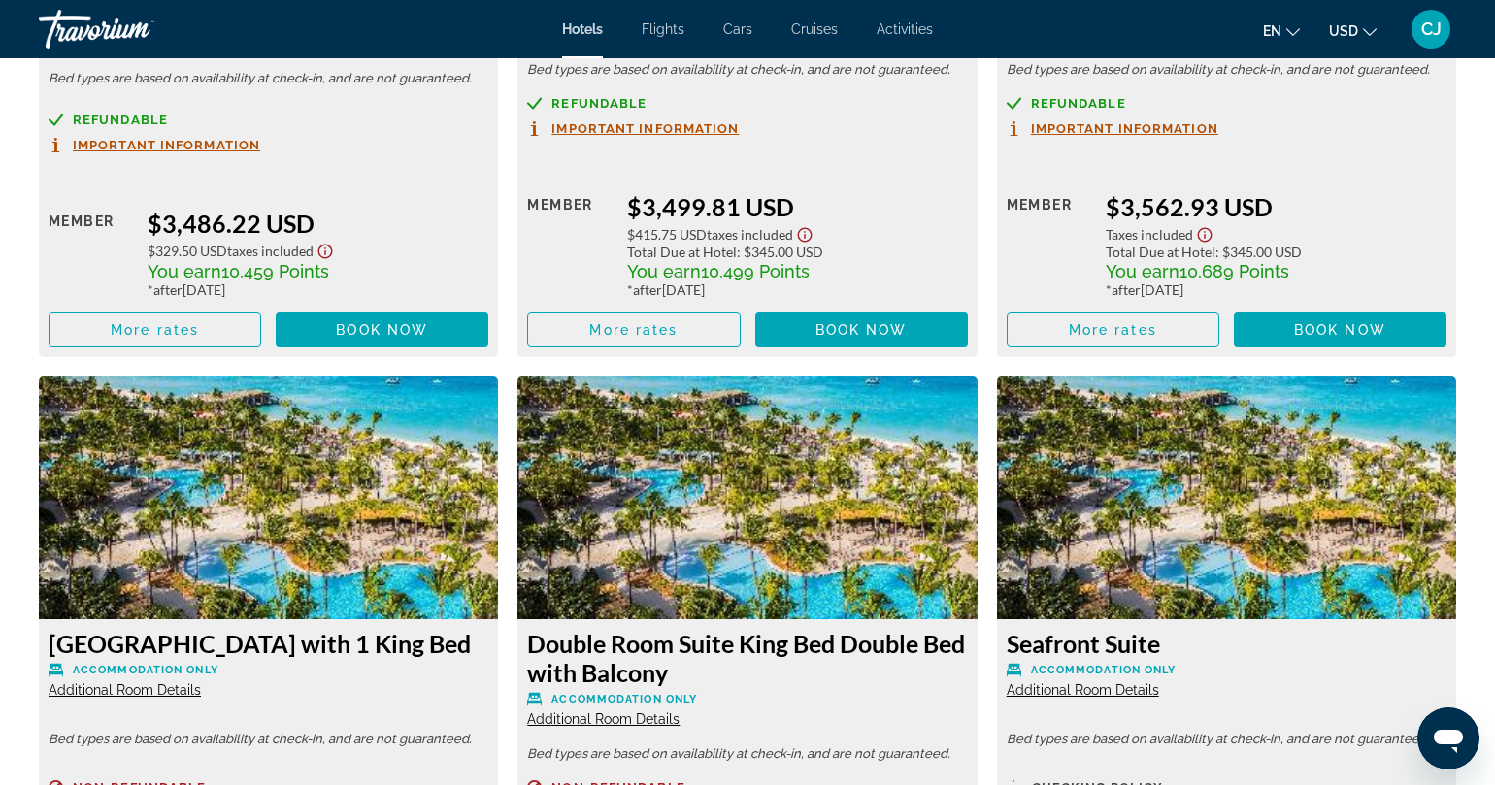
scroll to position [16773, 0]
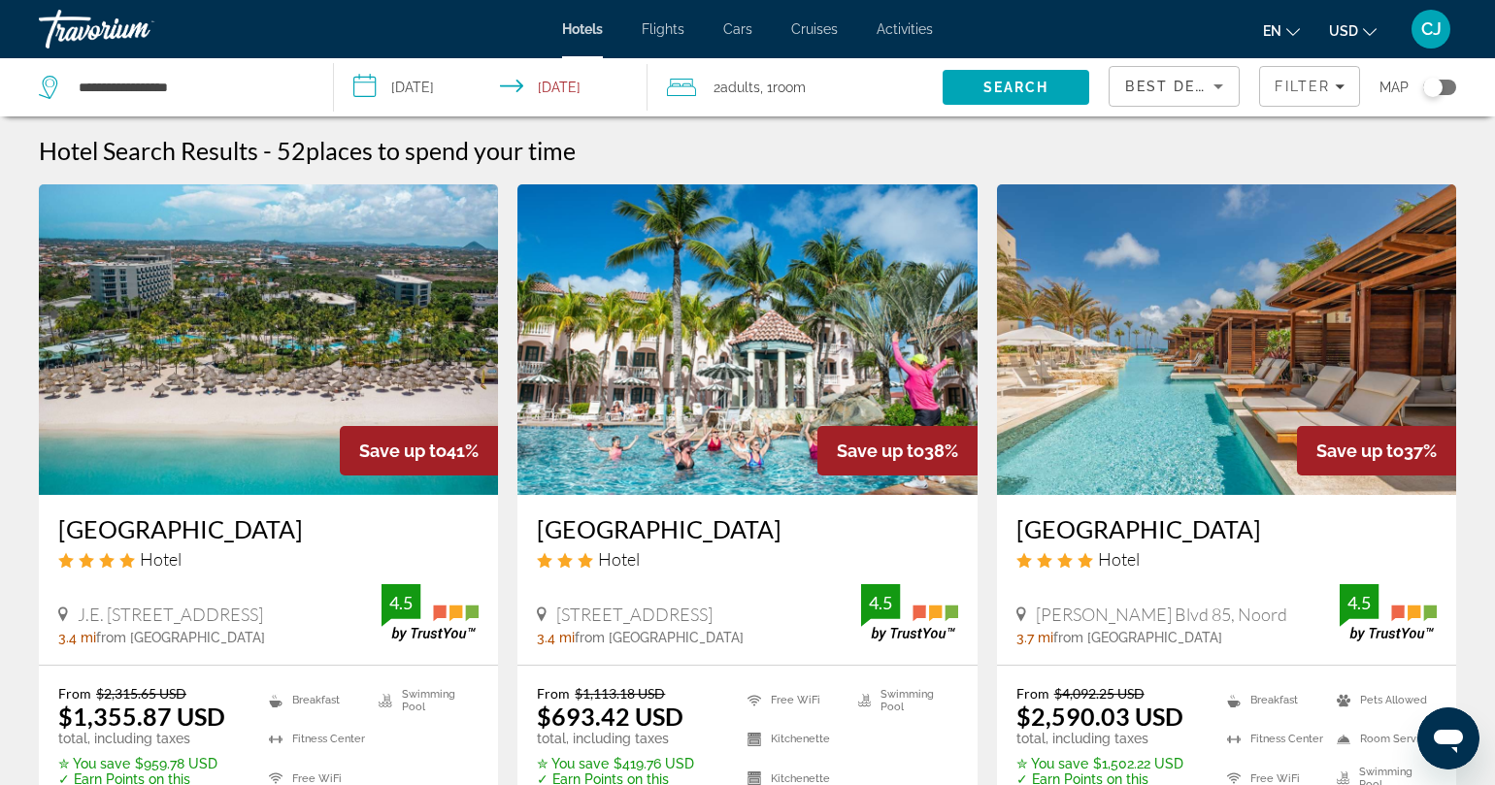
click at [1131, 367] on img "Main content" at bounding box center [1226, 339] width 459 height 311
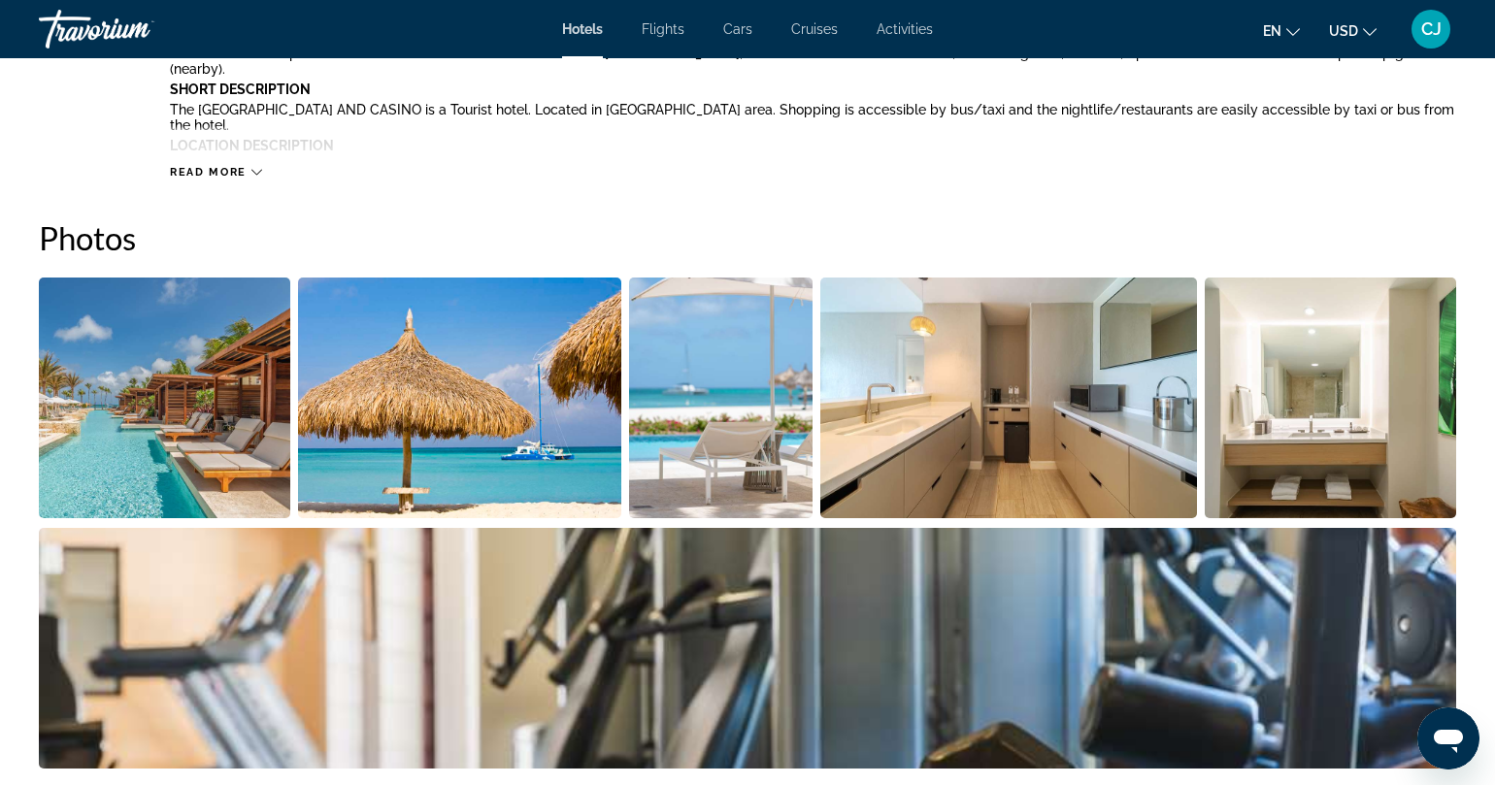
scroll to position [834, 0]
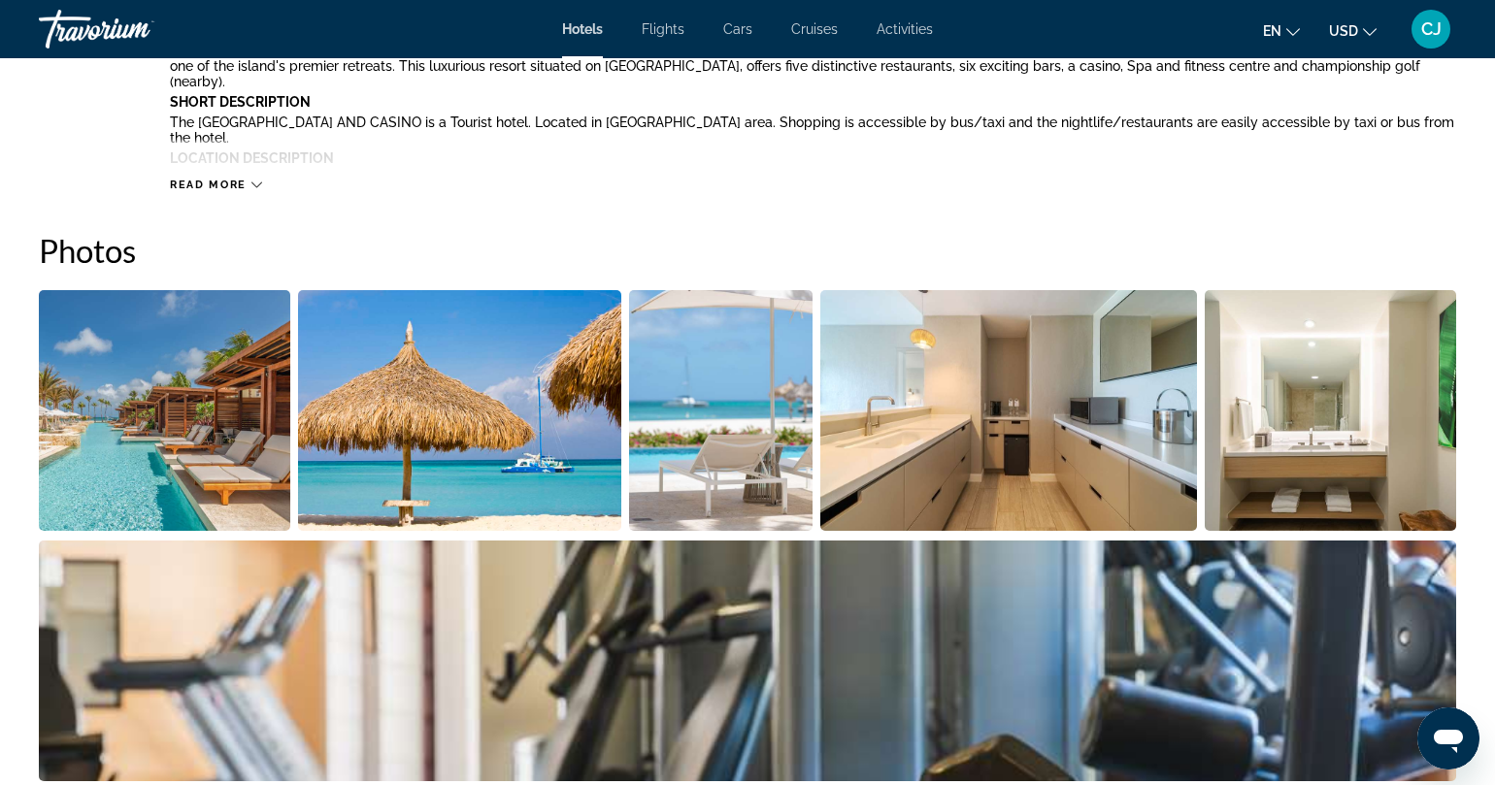
click at [251, 183] on icon "Main content" at bounding box center [256, 185] width 11 height 11
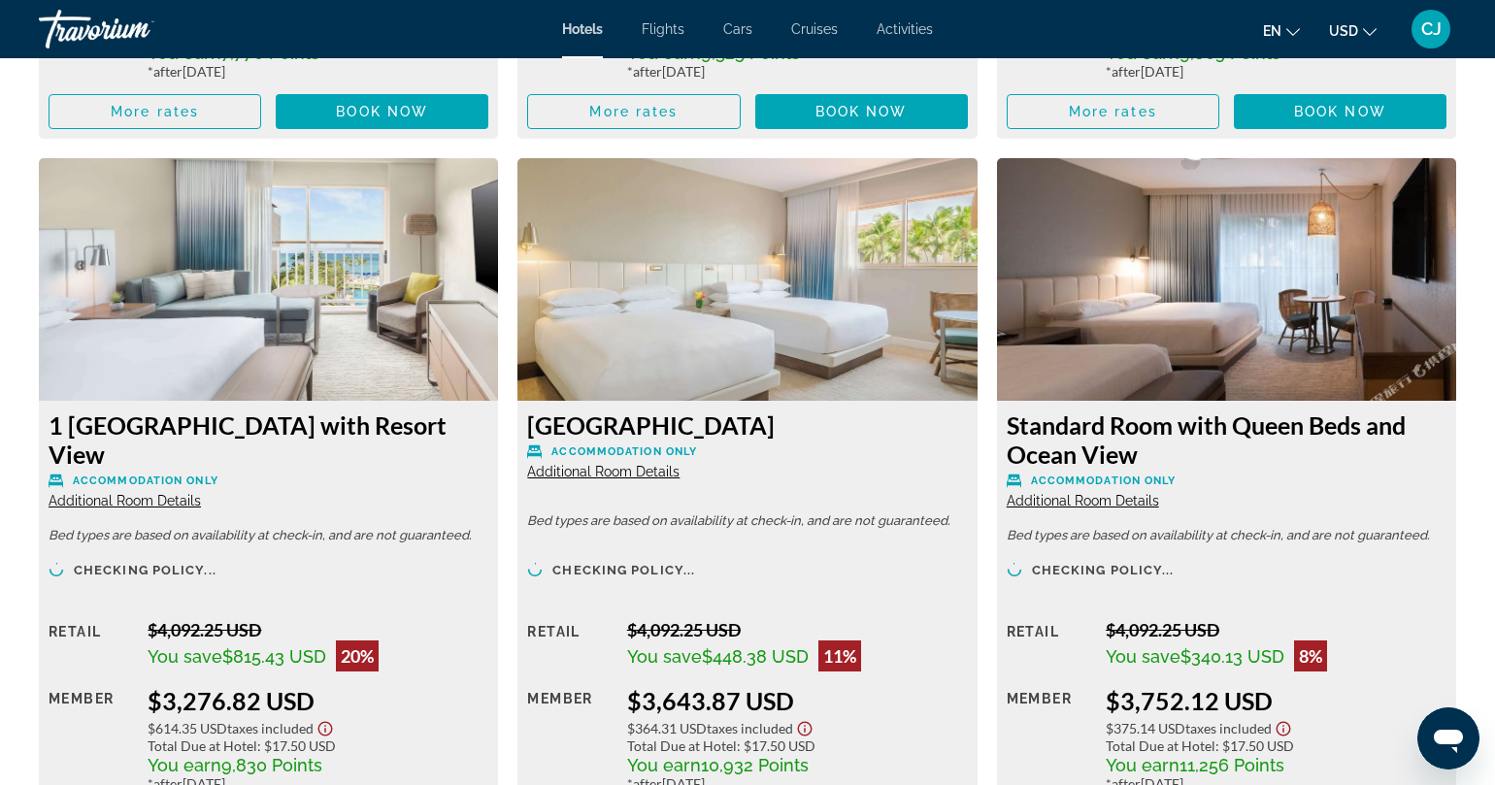
scroll to position [3536, 0]
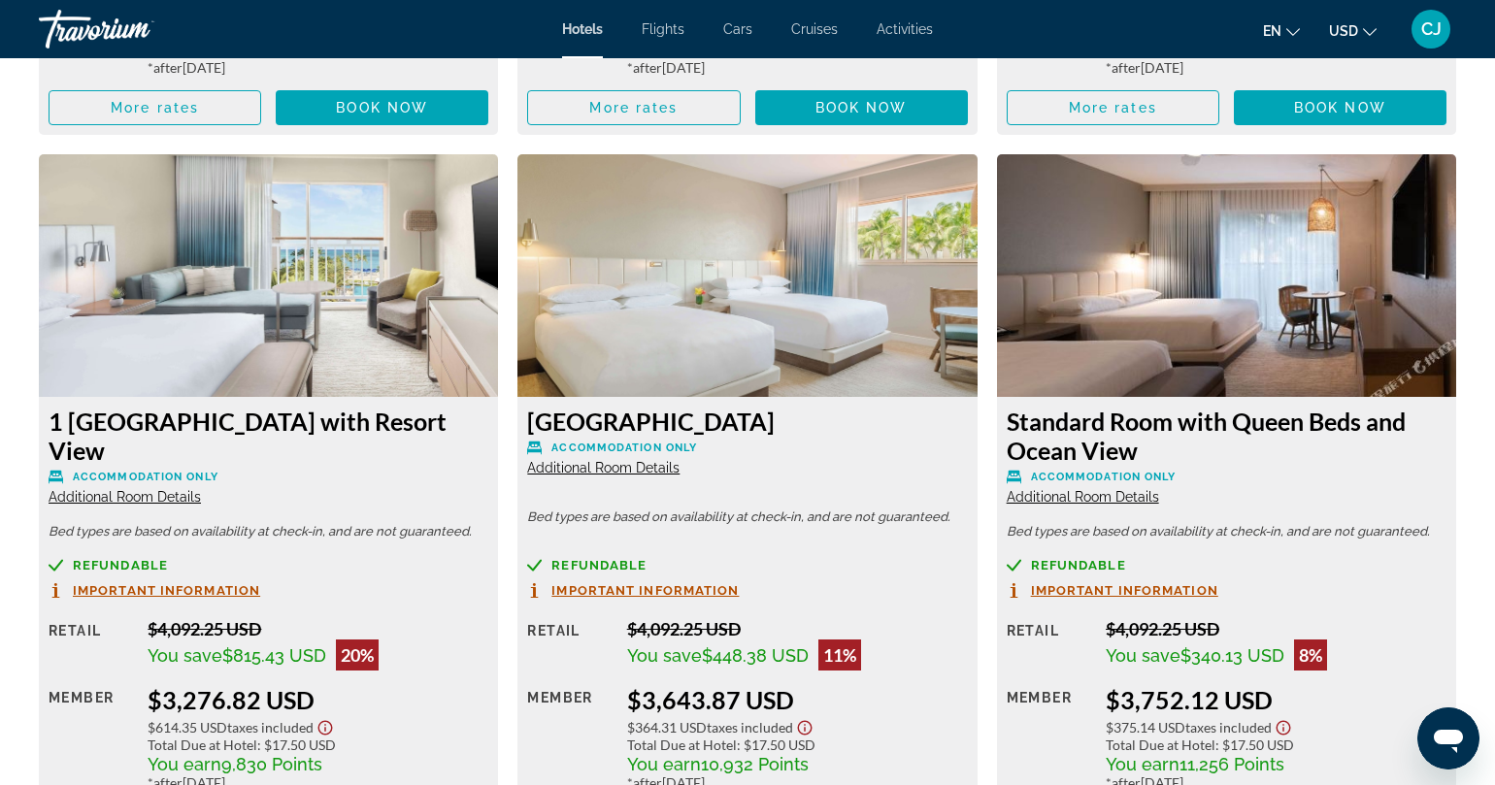
click at [297, 291] on img "Main content" at bounding box center [268, 275] width 459 height 243
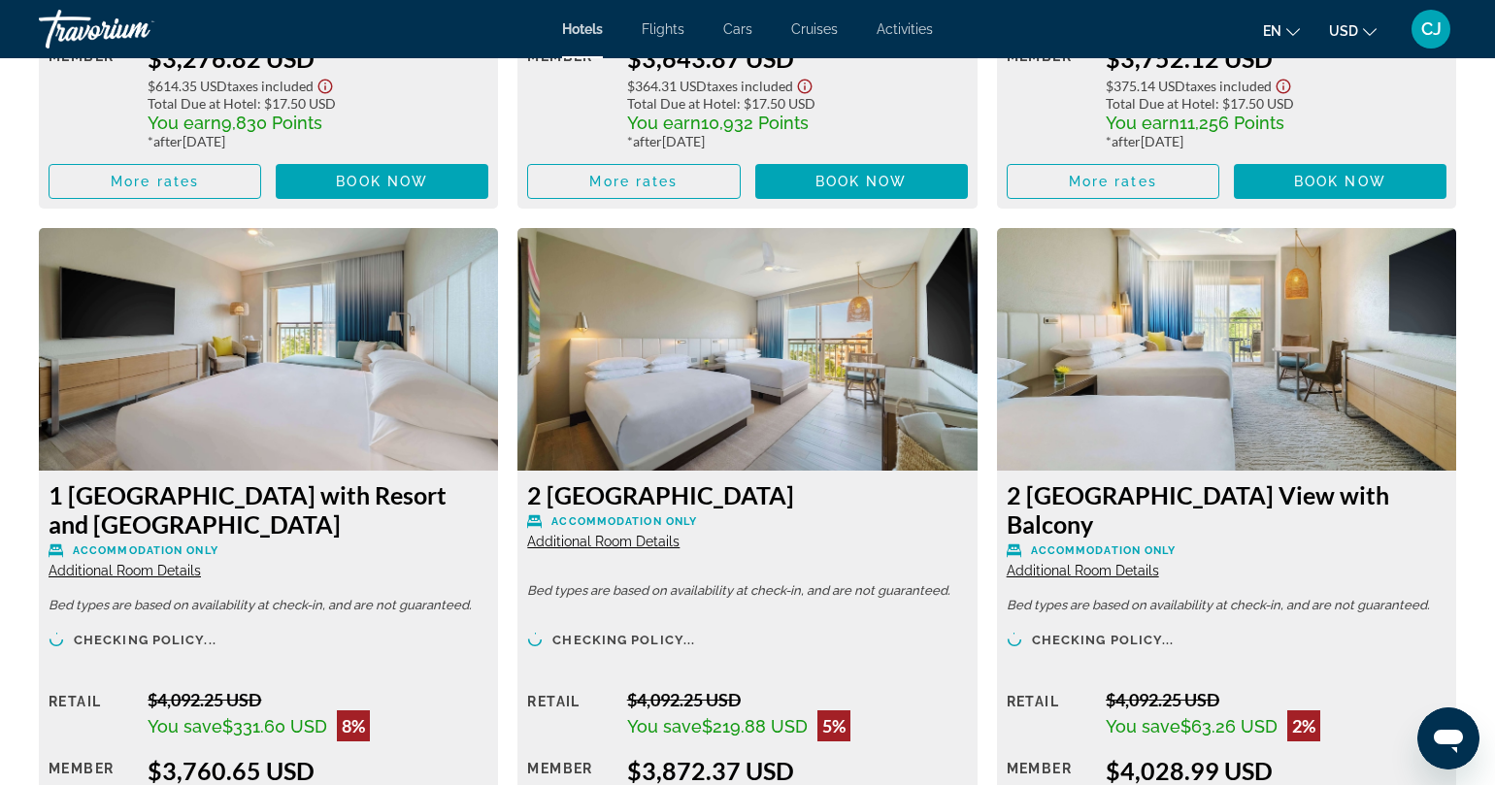
scroll to position [4195, 0]
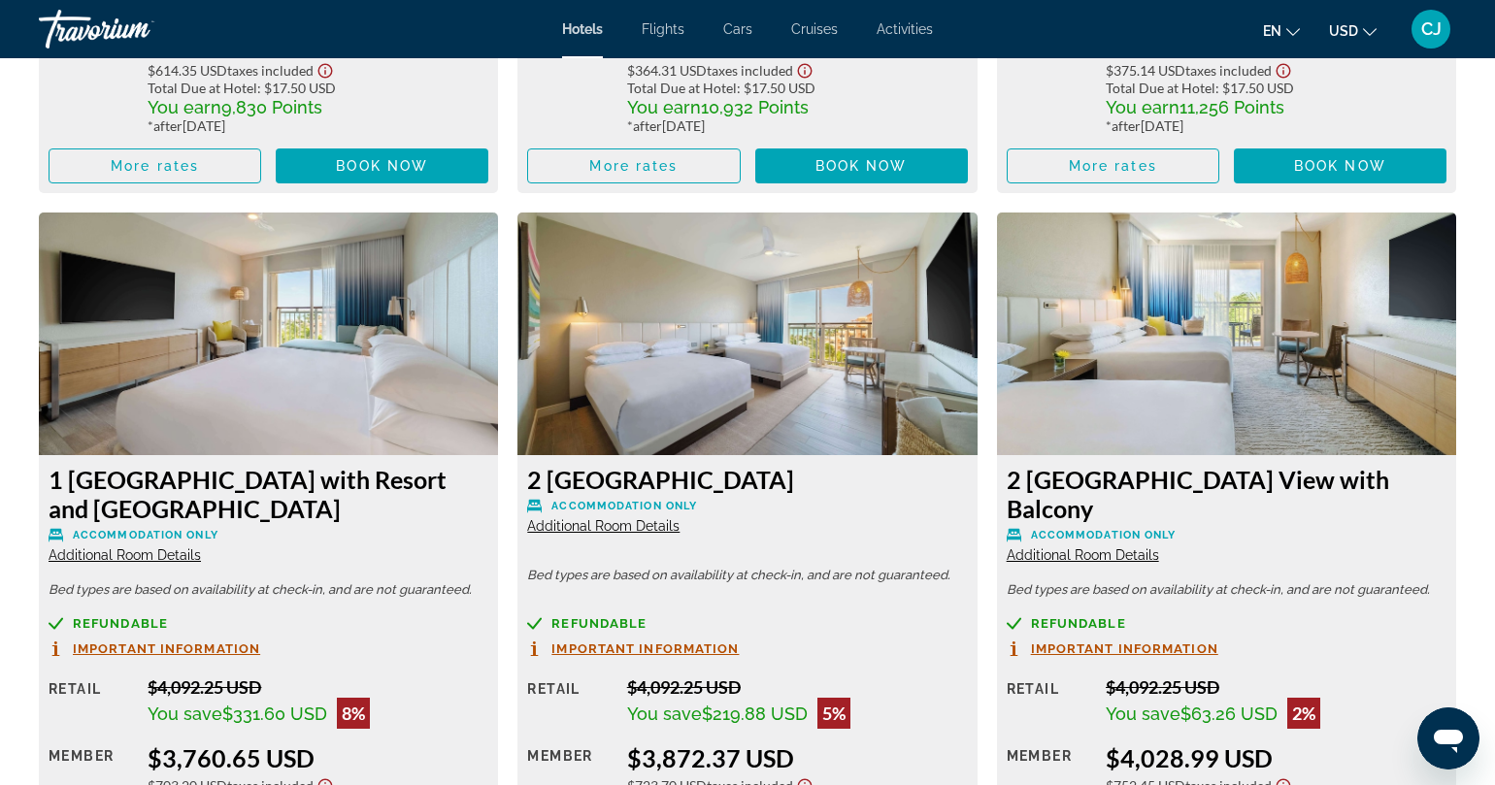
click at [350, 304] on img "Main content" at bounding box center [268, 334] width 459 height 243
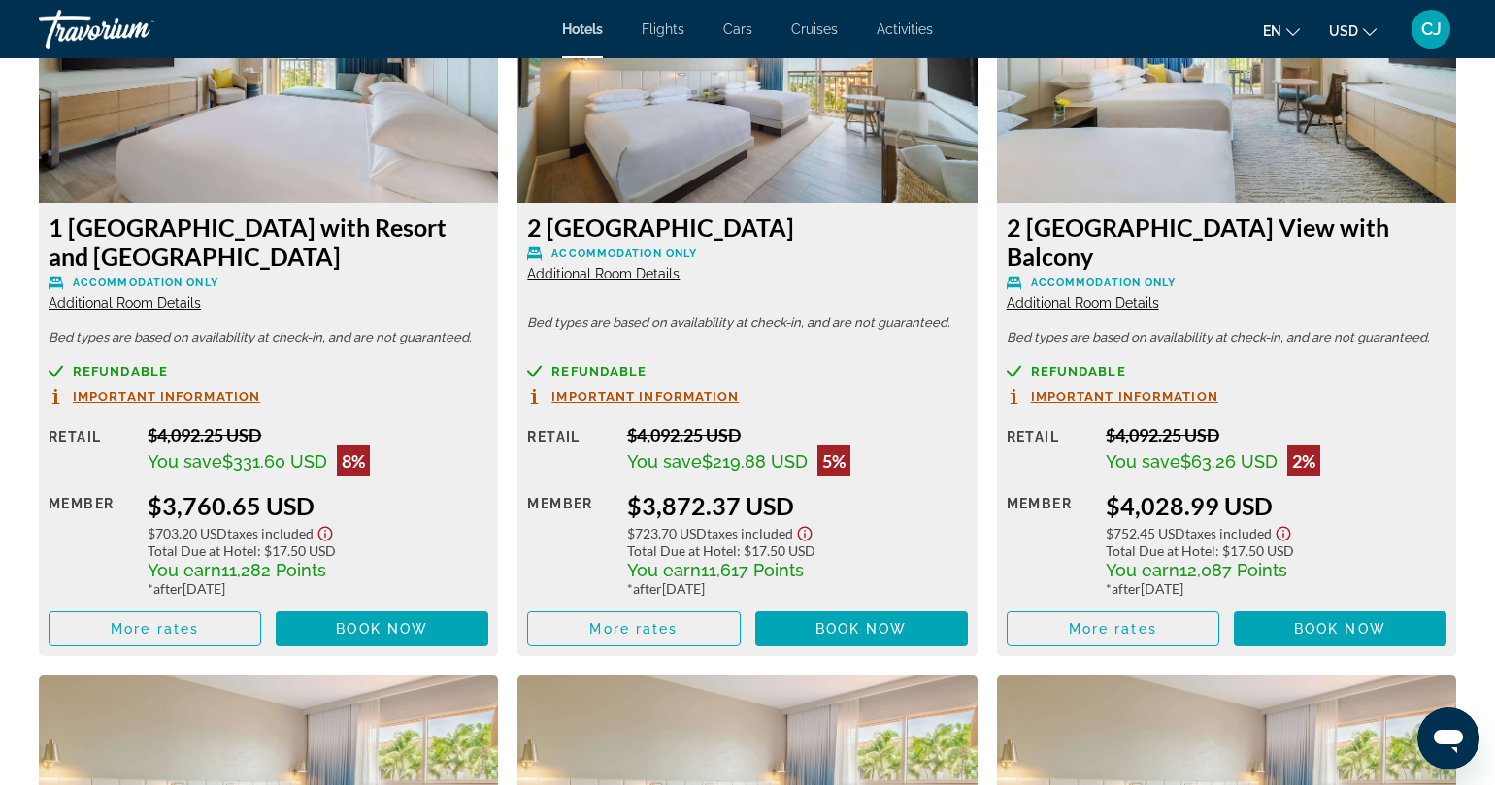
scroll to position [4453, 0]
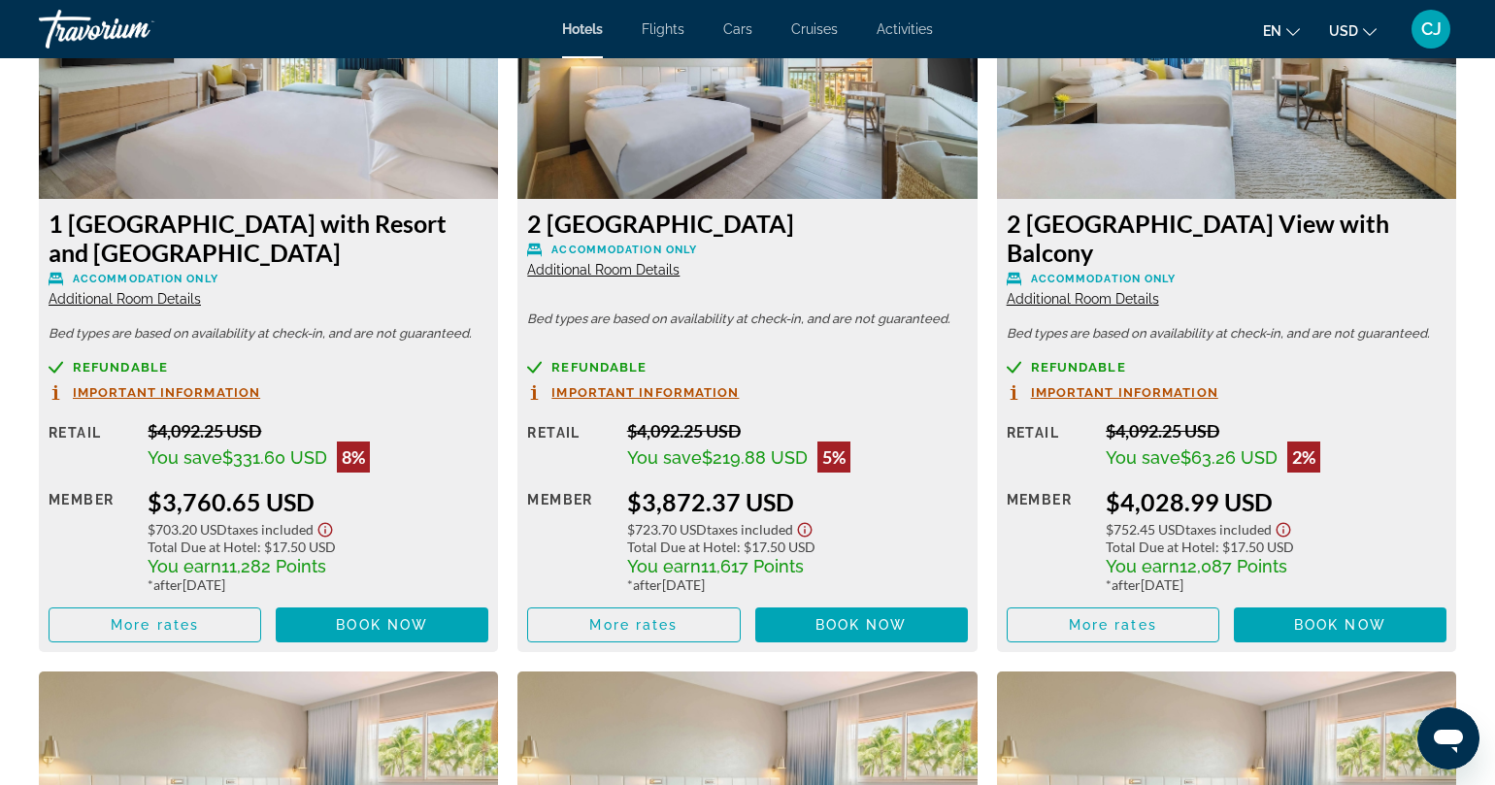
click at [155, 291] on span "Additional Room Details" at bounding box center [125, 299] width 152 height 16
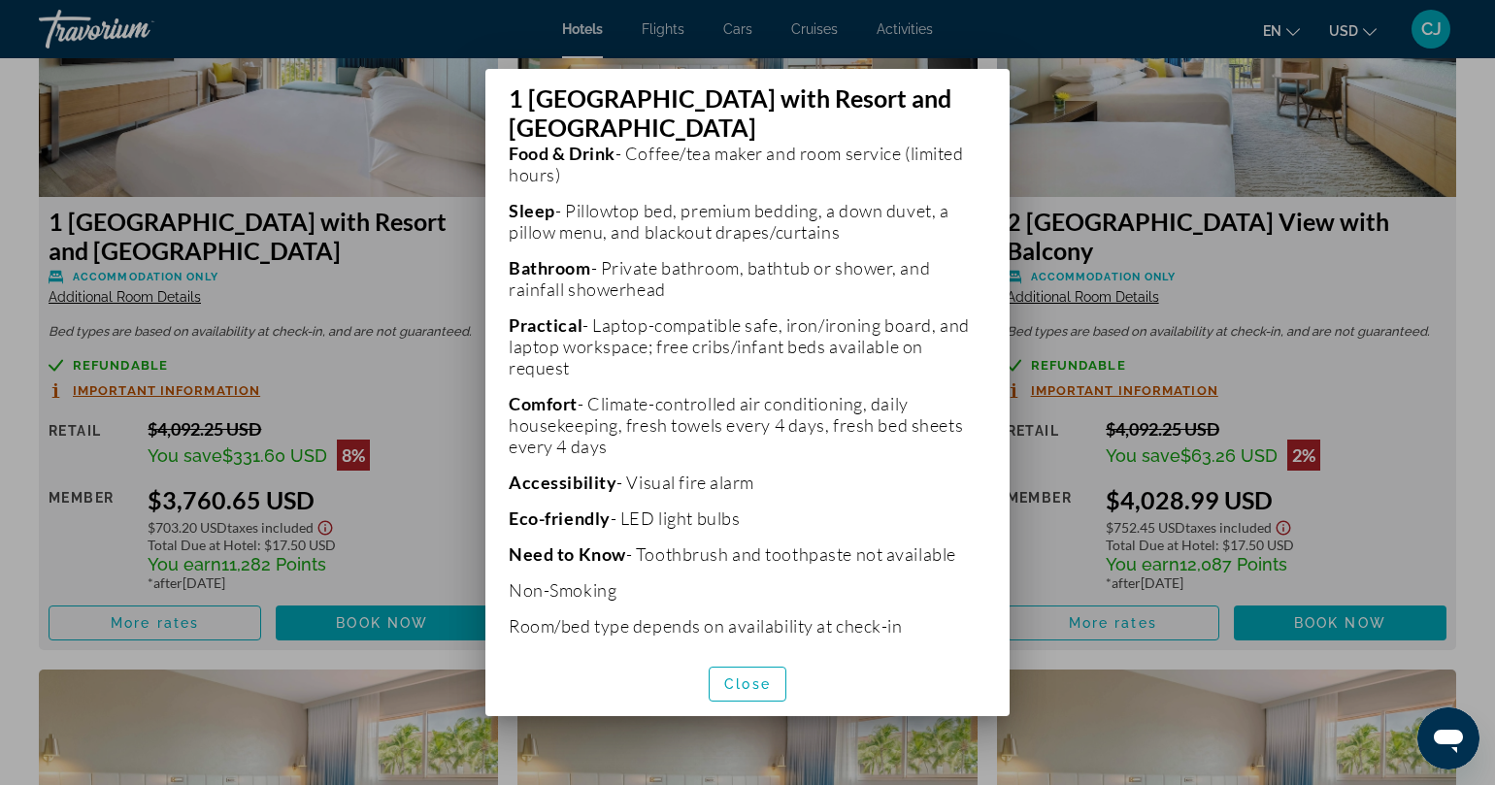
scroll to position [661, 0]
click at [755, 685] on span "Close" at bounding box center [747, 685] width 47 height 16
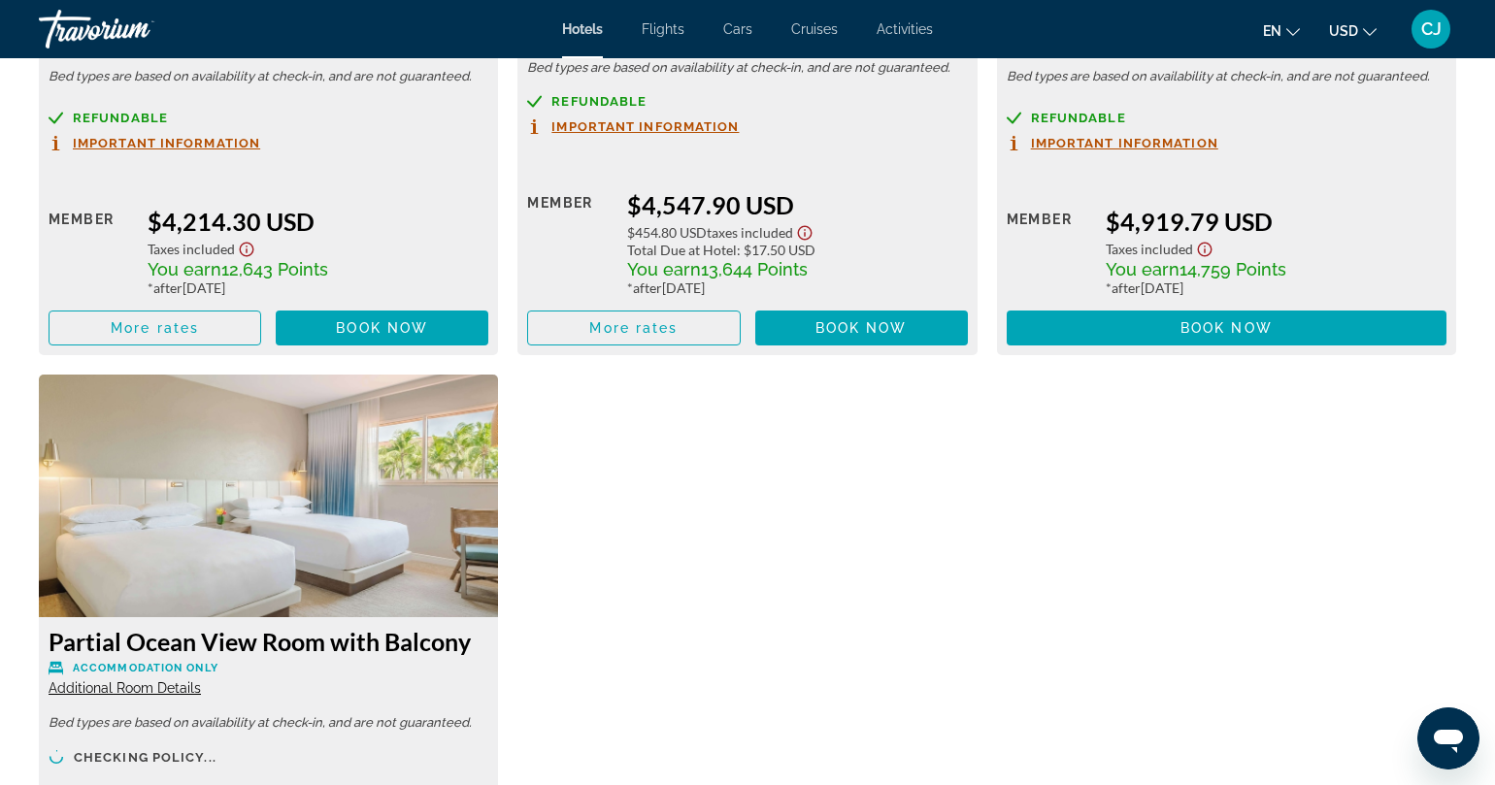
scroll to position [6094, 0]
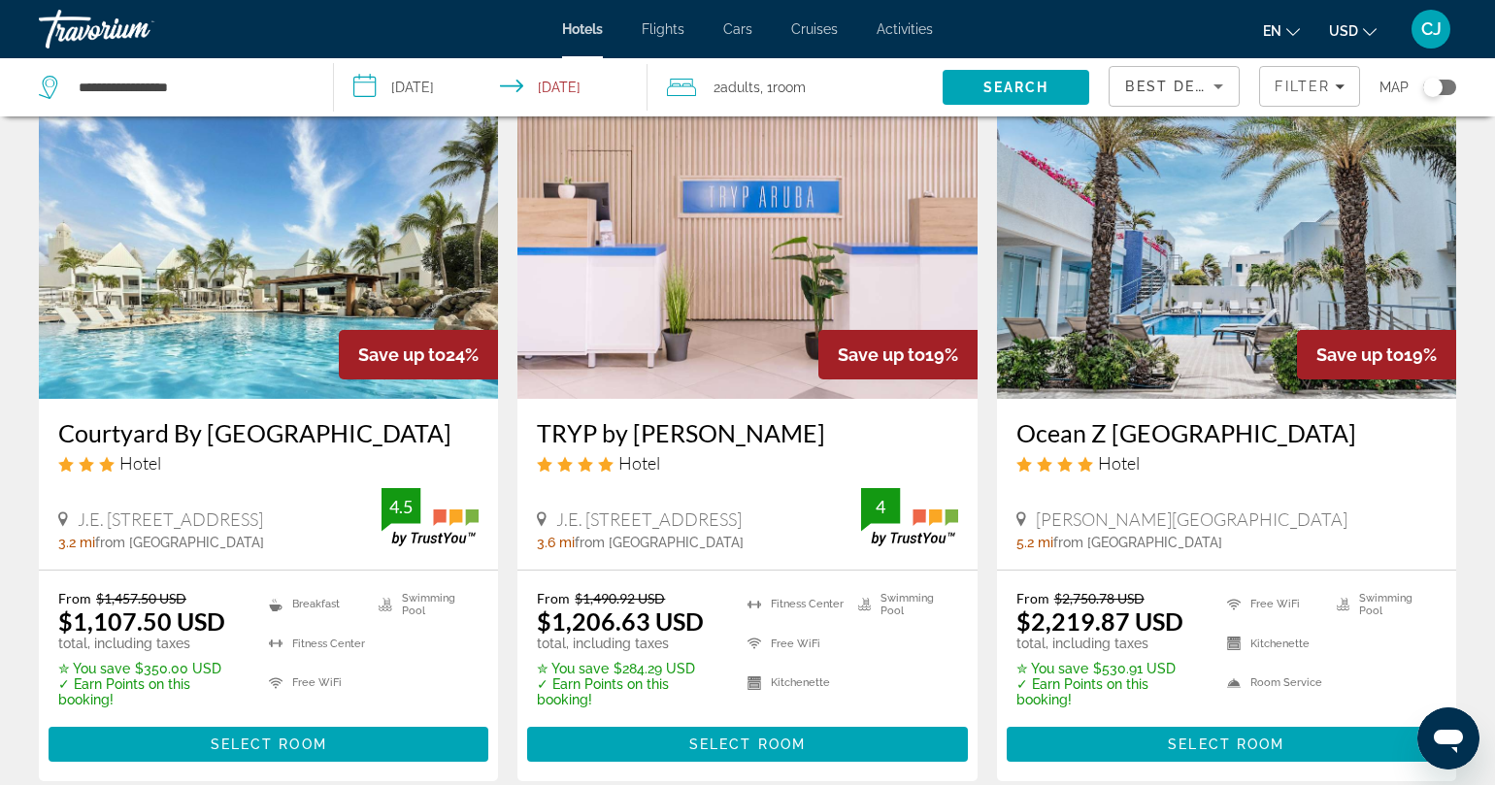
scroll to position [2353, 0]
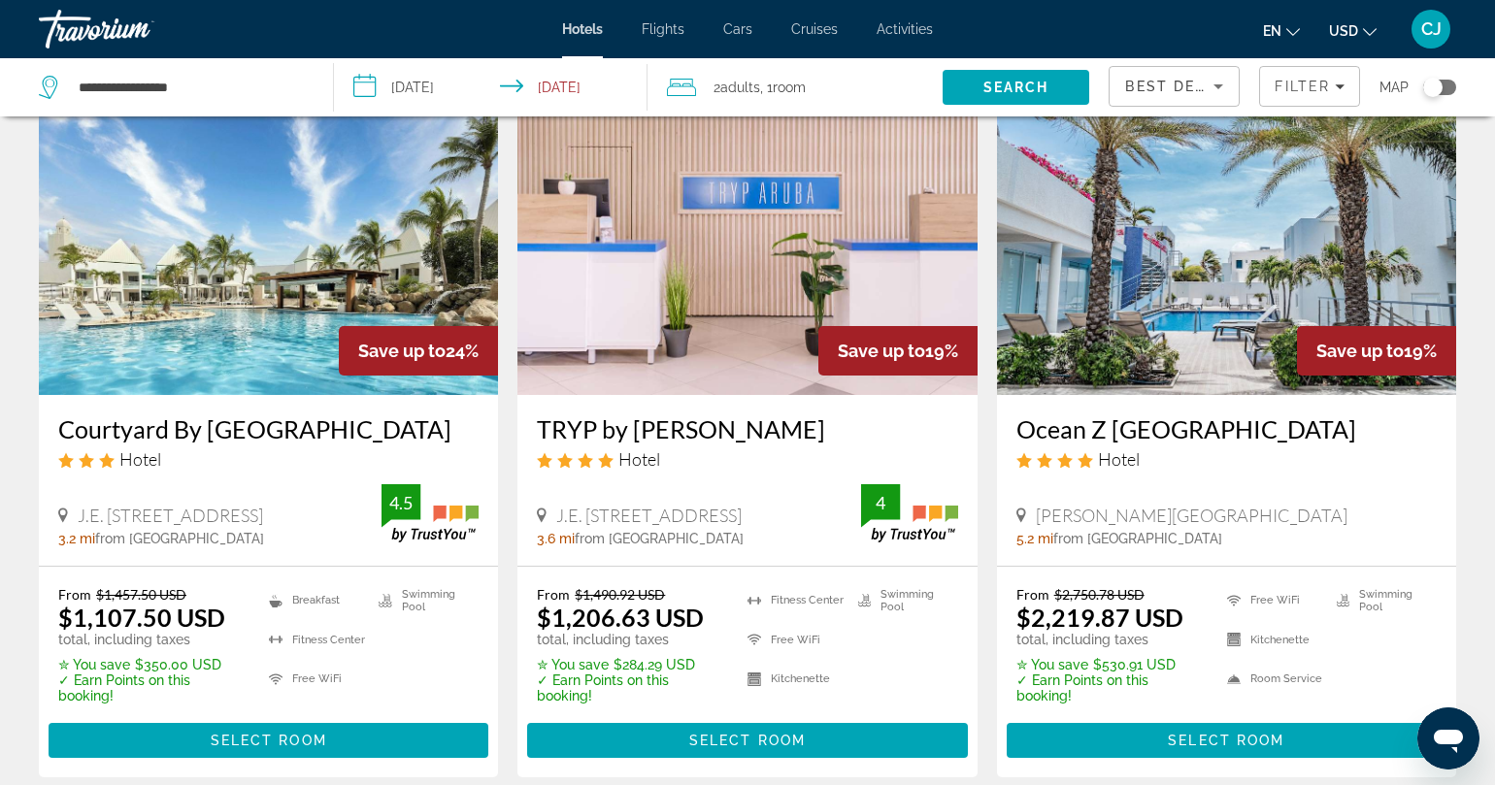
click at [225, 281] on img "Main content" at bounding box center [268, 239] width 459 height 311
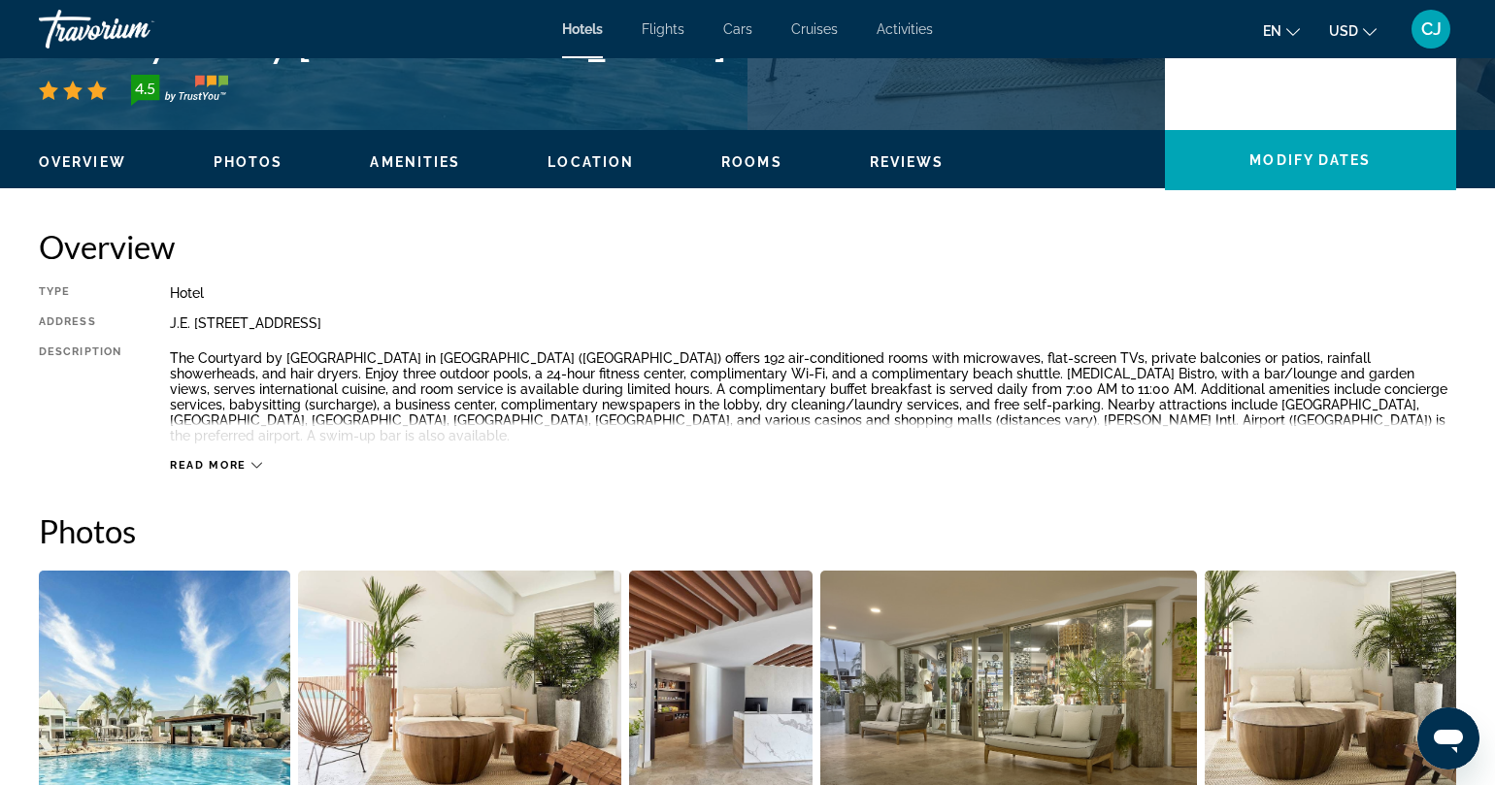
scroll to position [537, 0]
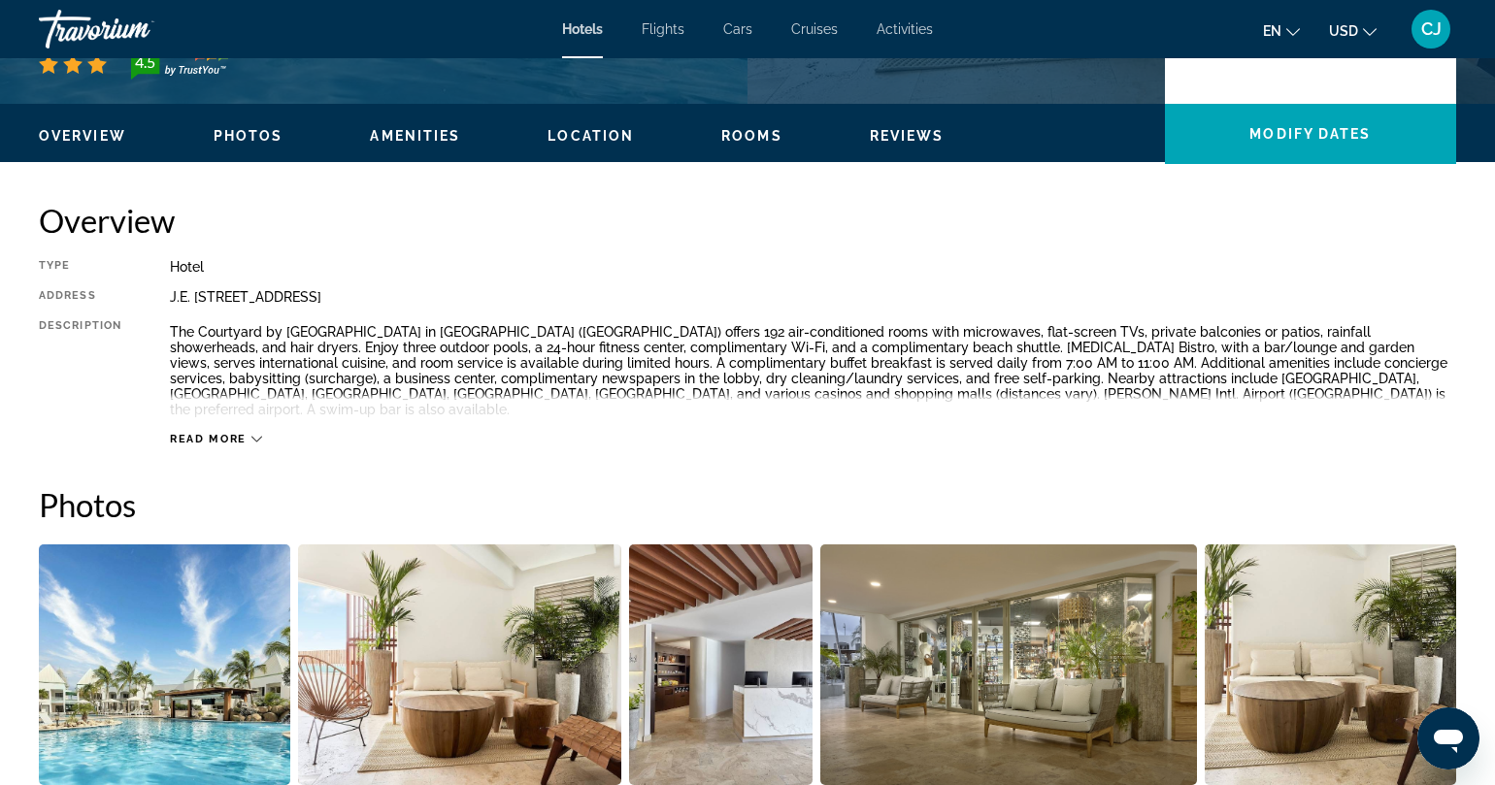
click at [244, 433] on span "Read more" at bounding box center [208, 439] width 77 height 13
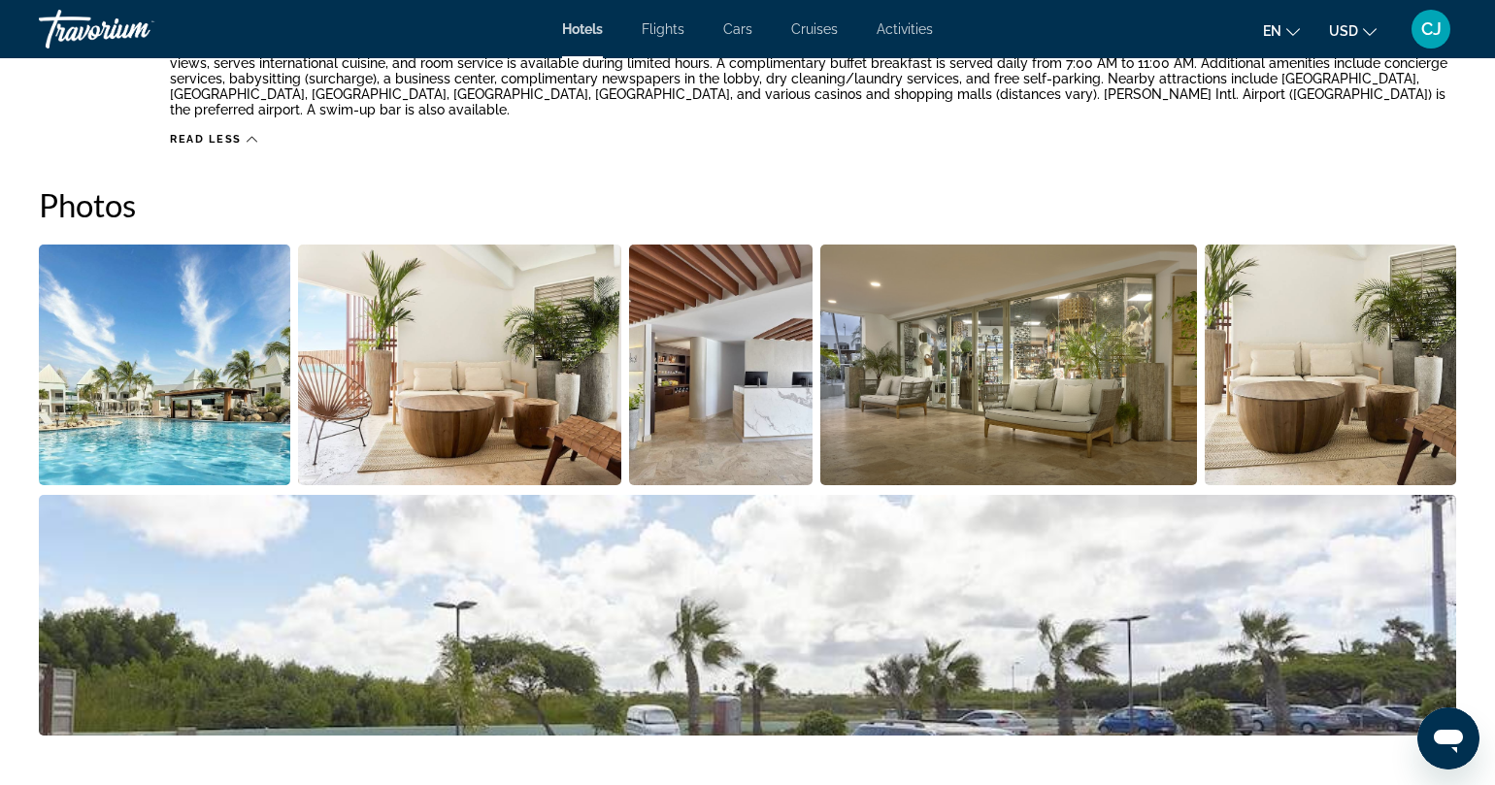
scroll to position [0, 0]
